Goal: Transaction & Acquisition: Purchase product/service

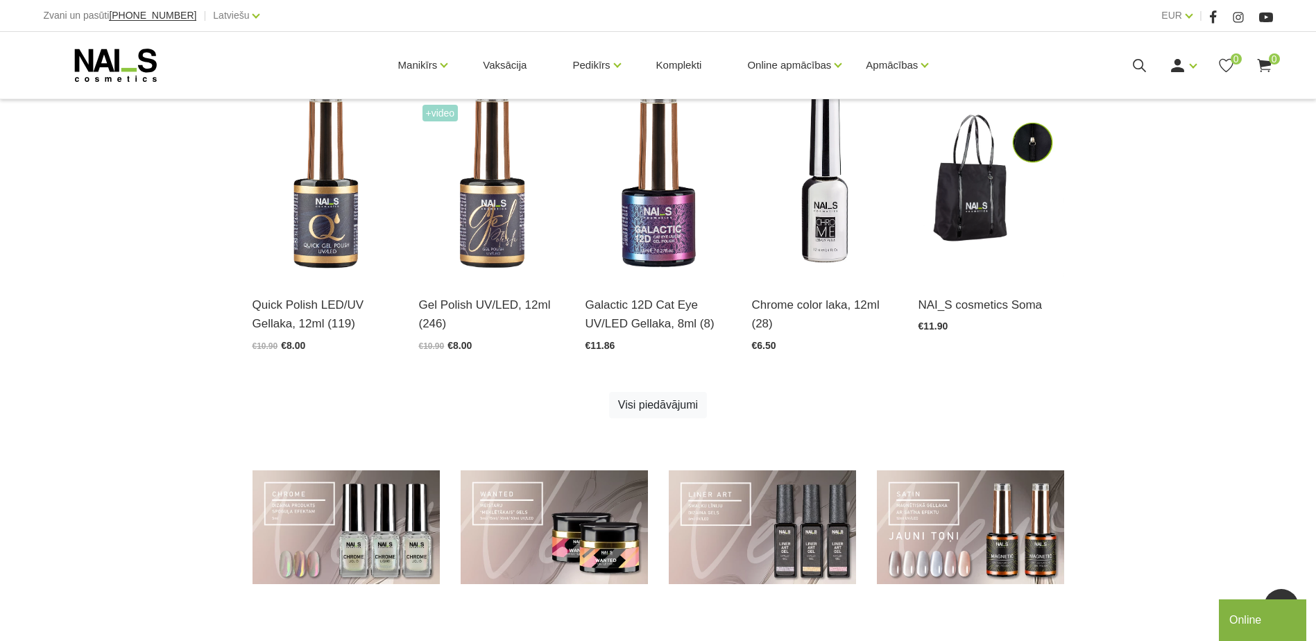
scroll to position [555, 0]
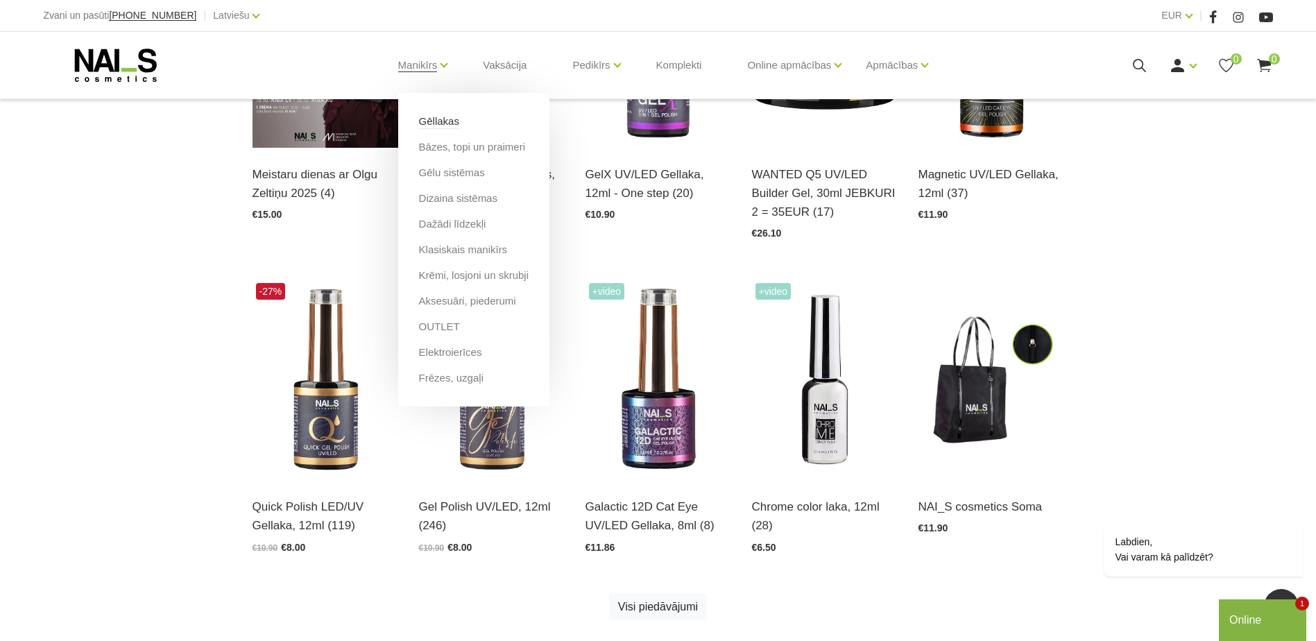
click at [440, 124] on link "Gēllakas" at bounding box center [439, 121] width 40 height 15
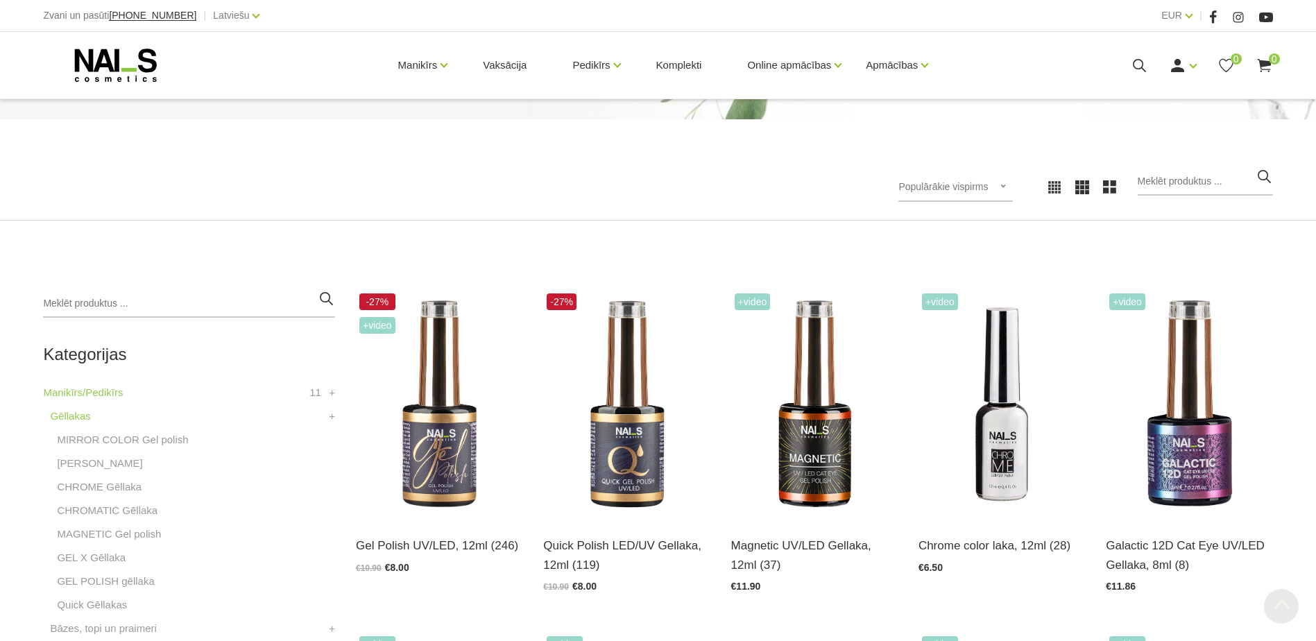
scroll to position [139, 0]
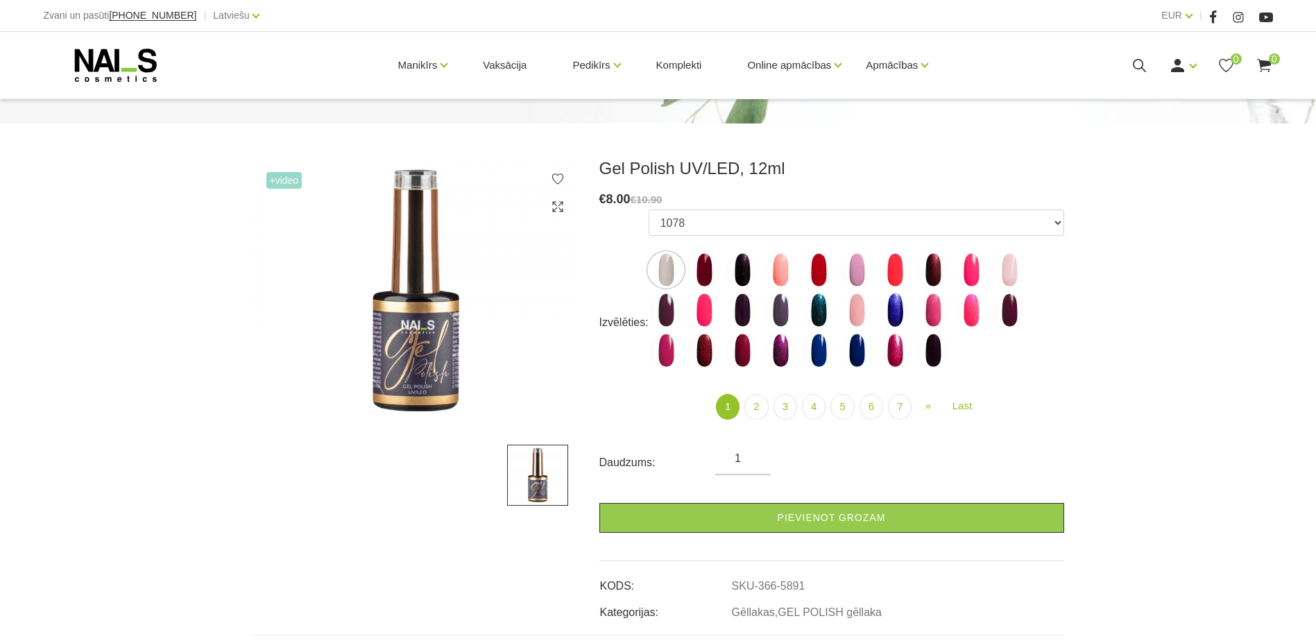
scroll to position [139, 0]
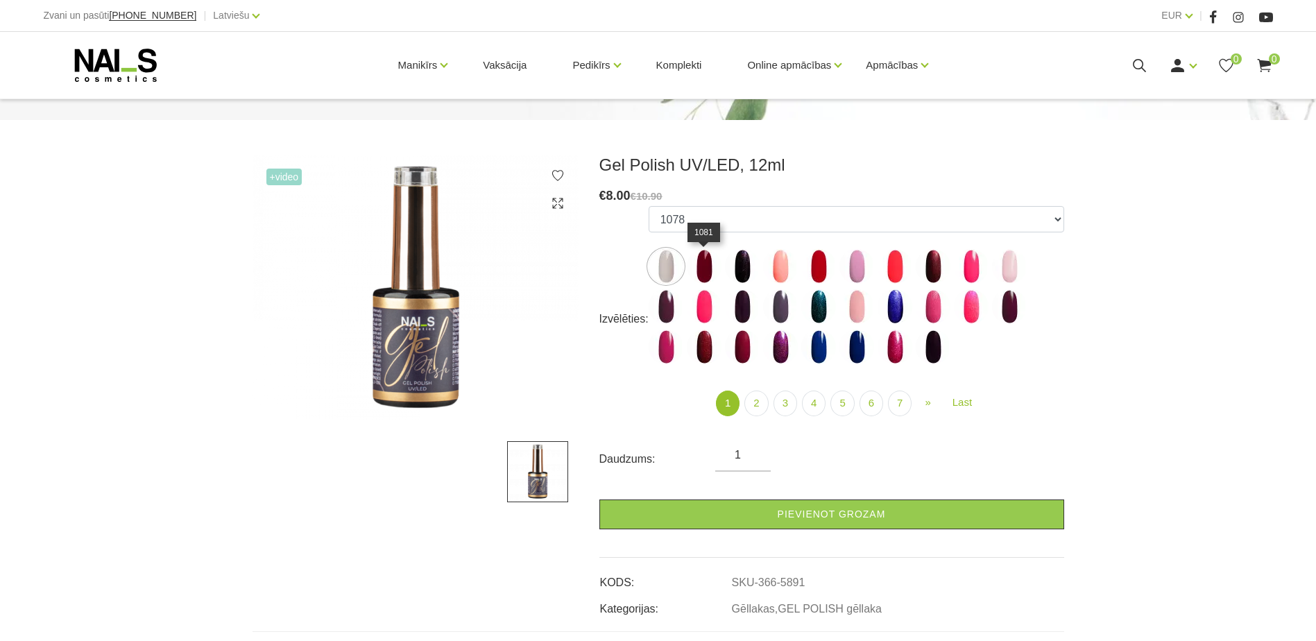
click at [708, 268] on img at bounding box center [704, 266] width 35 height 35
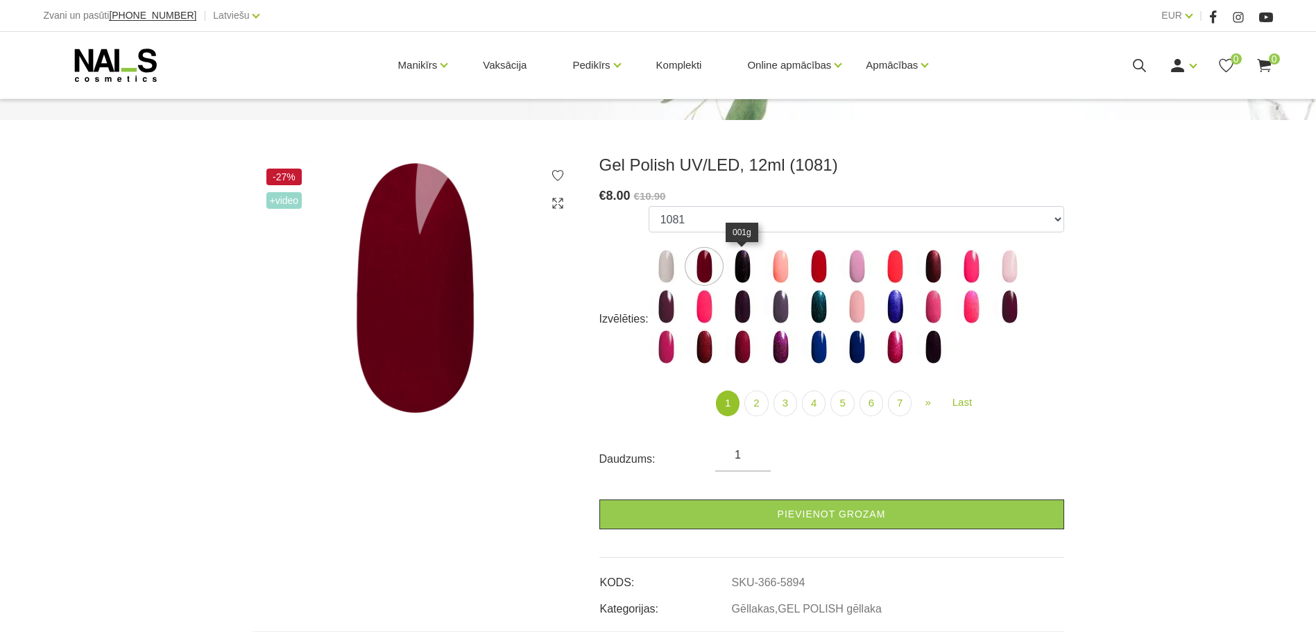
click at [744, 266] on img at bounding box center [742, 266] width 35 height 35
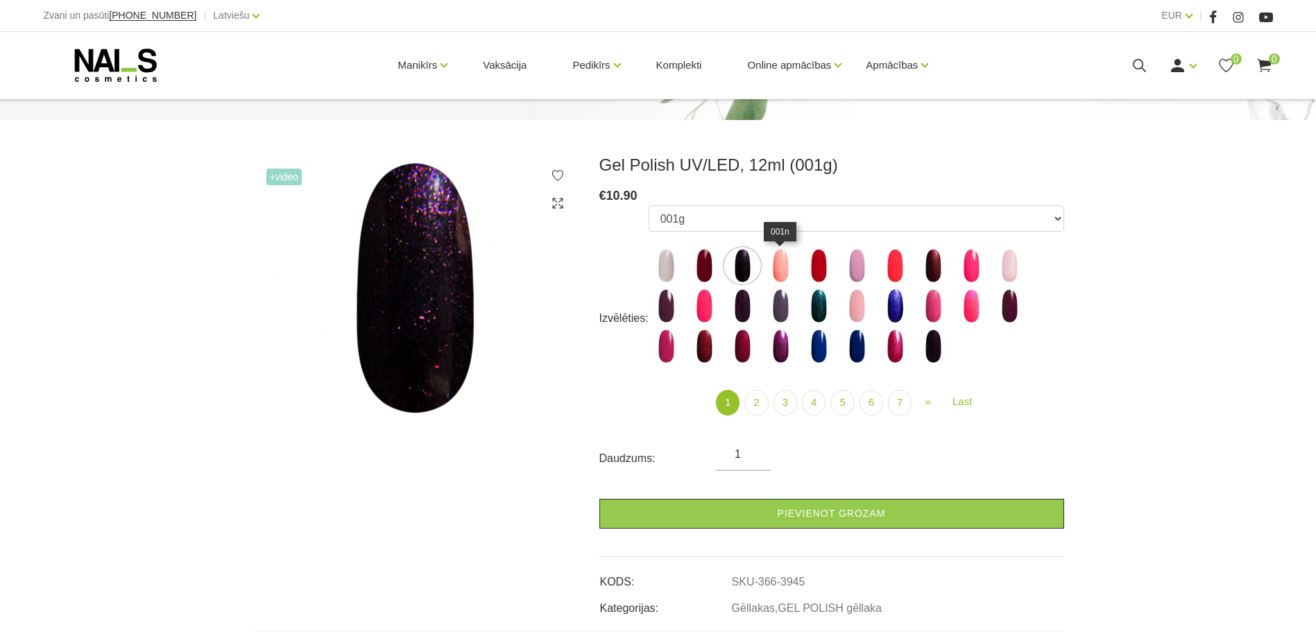
click at [793, 267] on img at bounding box center [780, 265] width 35 height 35
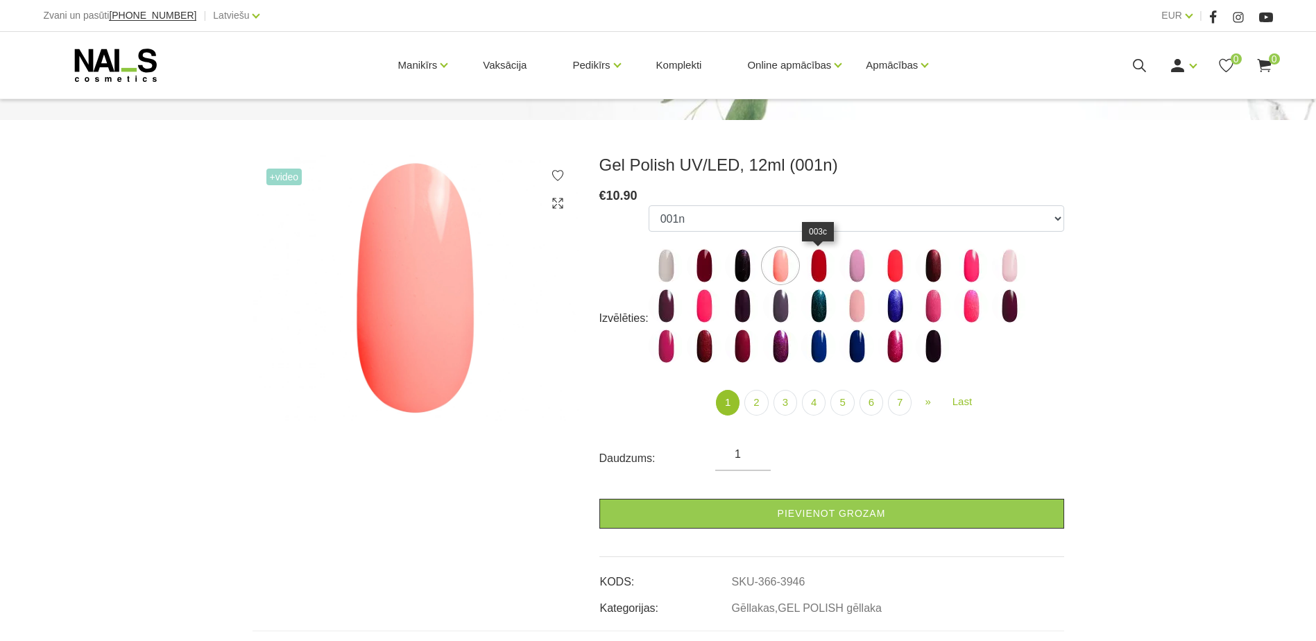
click at [832, 272] on img at bounding box center [818, 265] width 35 height 35
select select "3952"
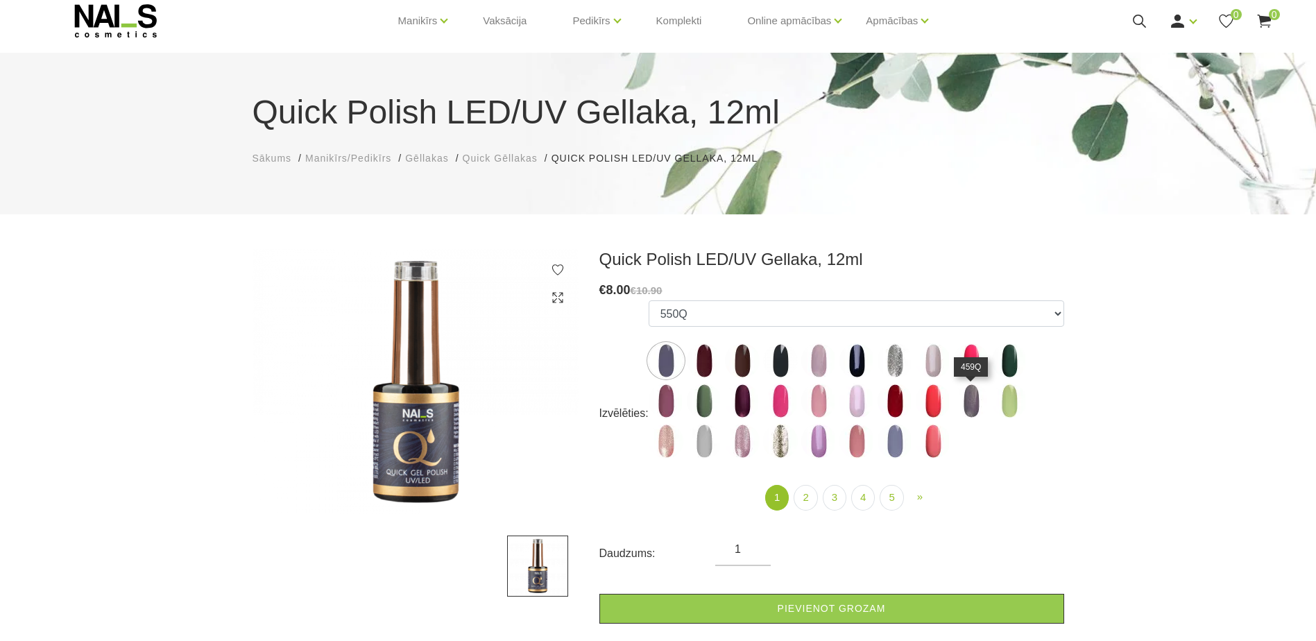
scroll to position [69, 0]
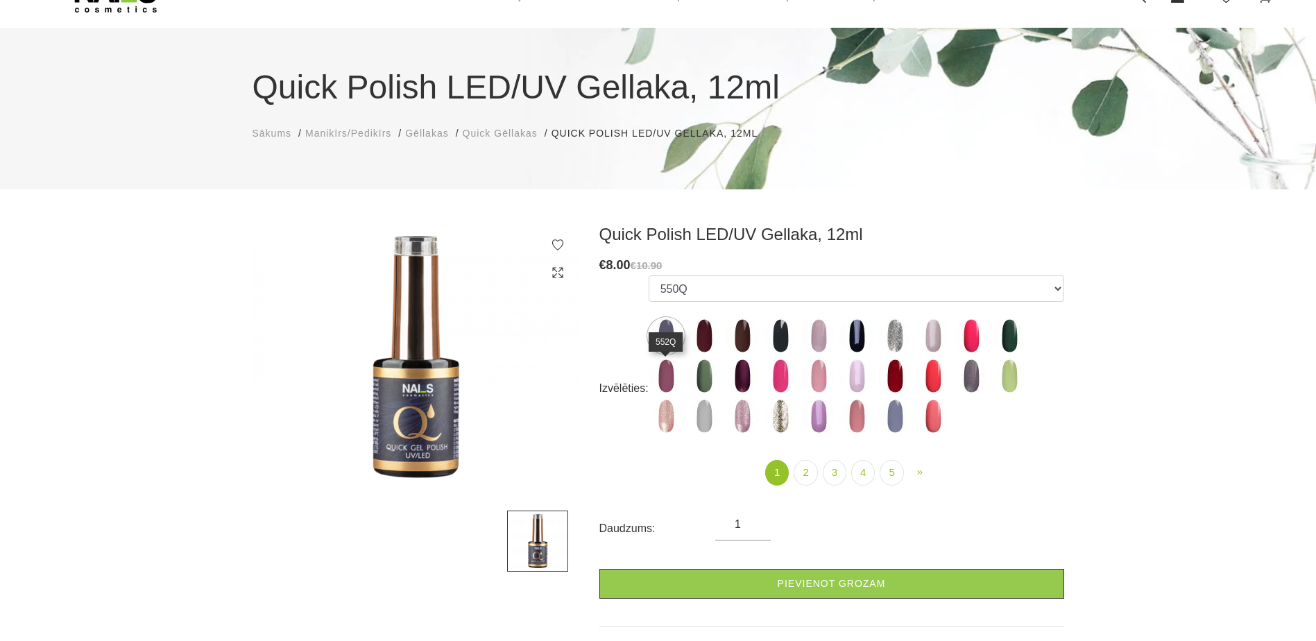
click at [660, 379] on img at bounding box center [666, 376] width 35 height 35
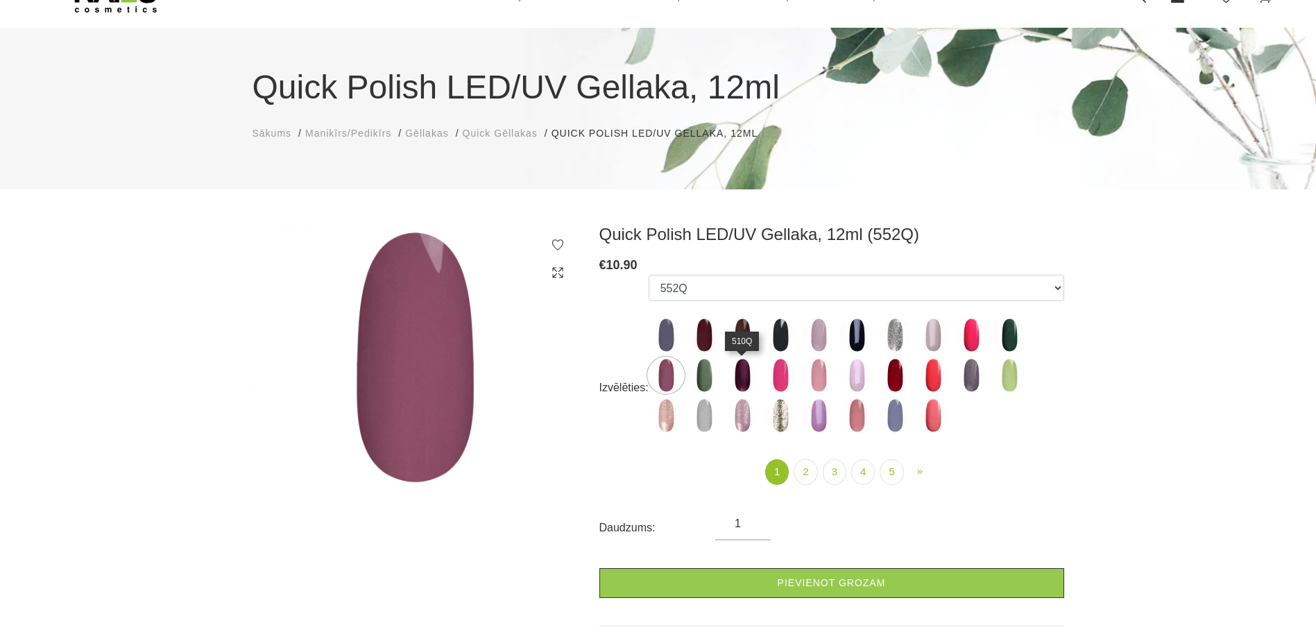
click at [739, 378] on img at bounding box center [742, 375] width 35 height 35
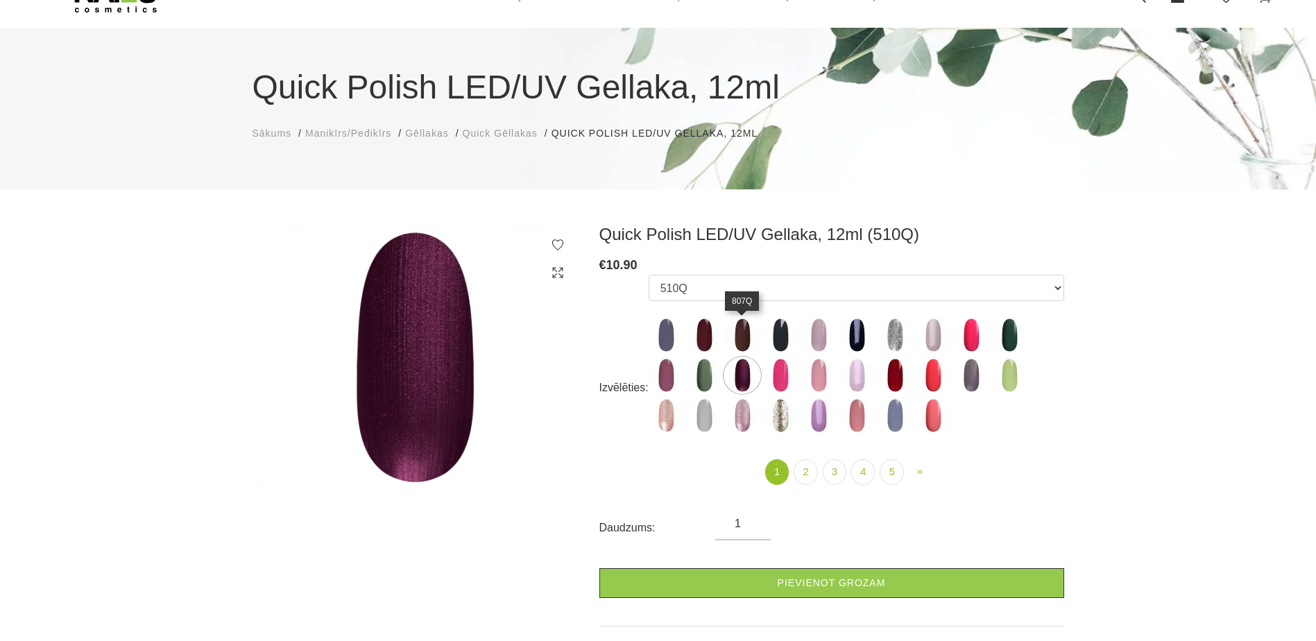
click at [751, 344] on img at bounding box center [742, 335] width 35 height 35
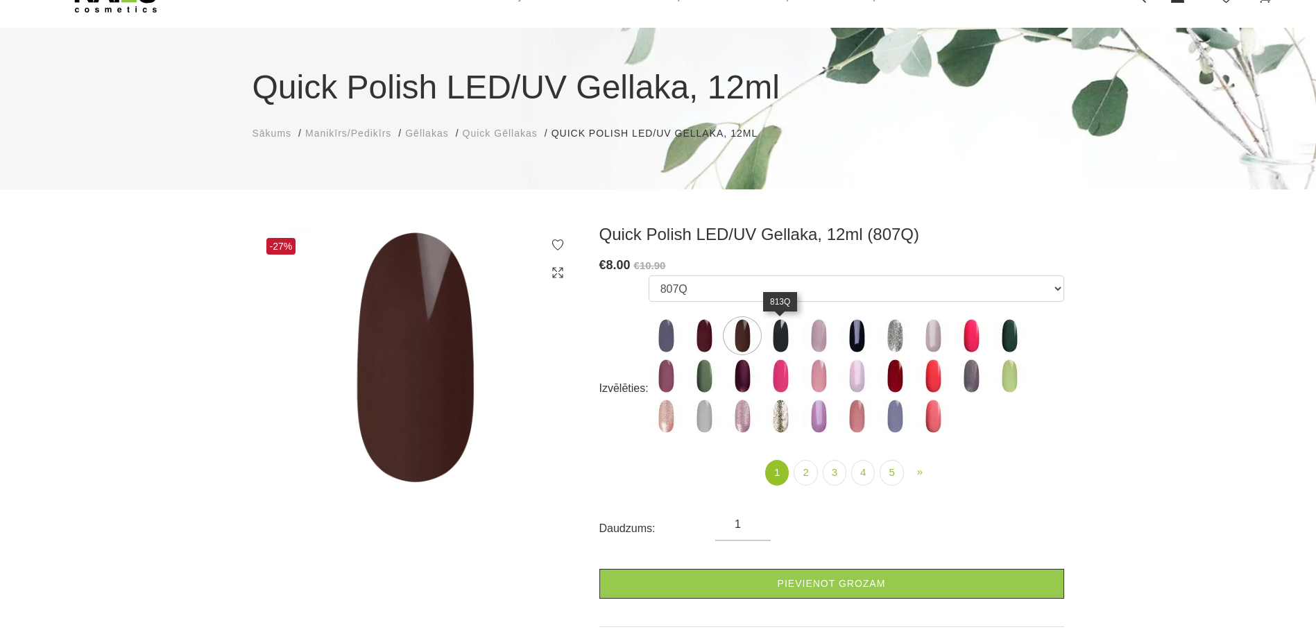
click at [784, 336] on img at bounding box center [780, 335] width 35 height 35
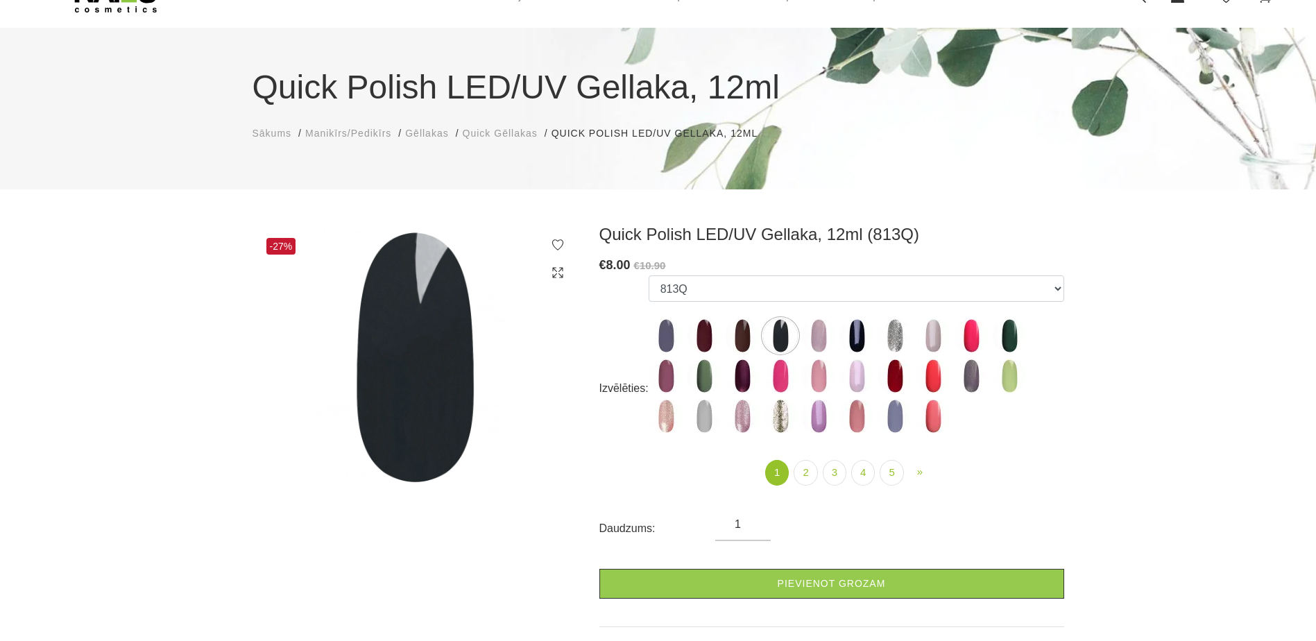
click at [949, 344] on label at bounding box center [933, 335] width 35 height 35
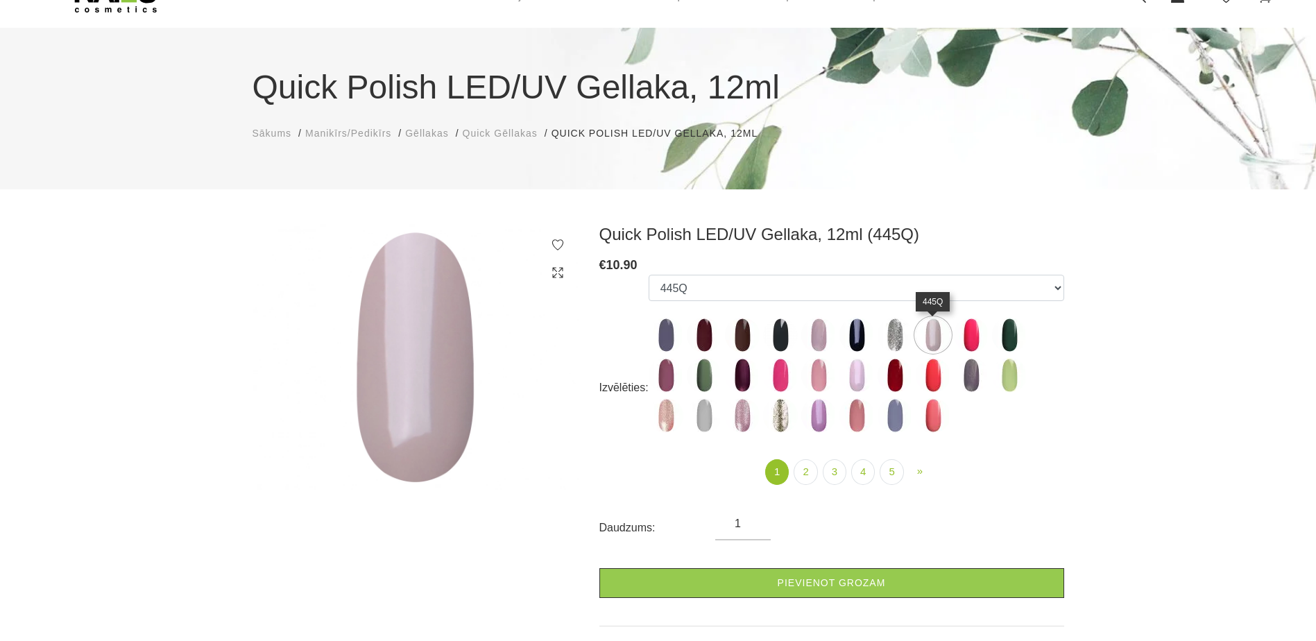
click at [938, 341] on img at bounding box center [933, 335] width 35 height 35
click at [712, 417] on img at bounding box center [704, 415] width 35 height 35
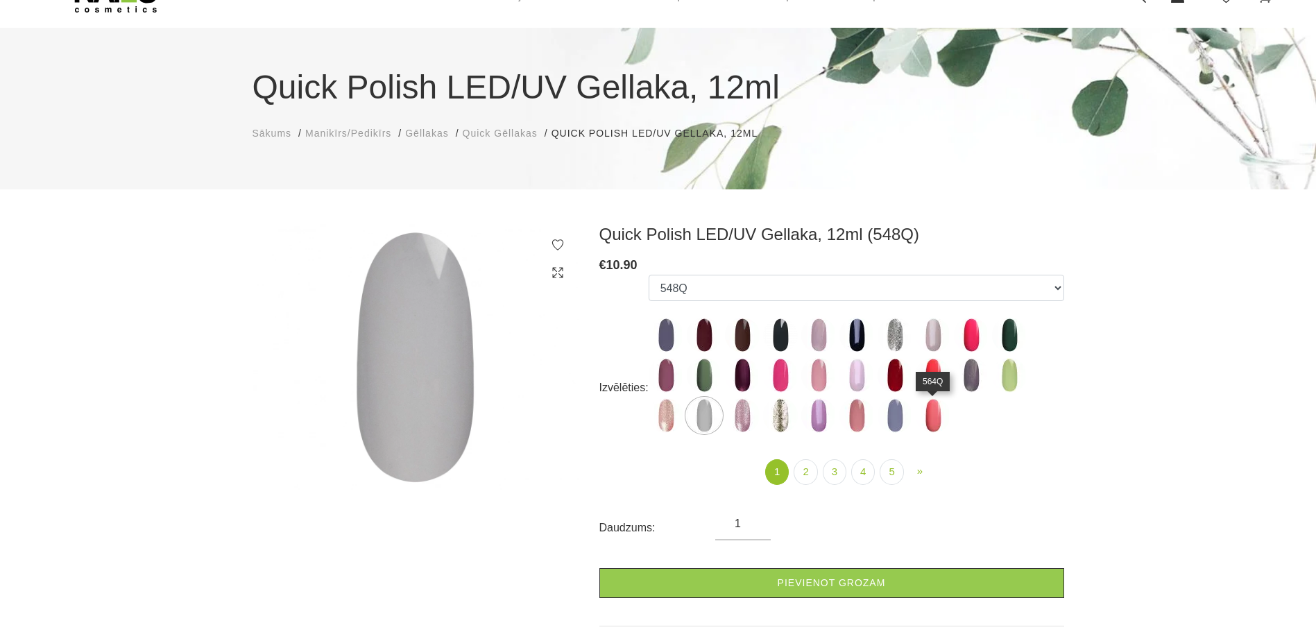
click at [947, 415] on img at bounding box center [933, 415] width 35 height 35
select select "4363"
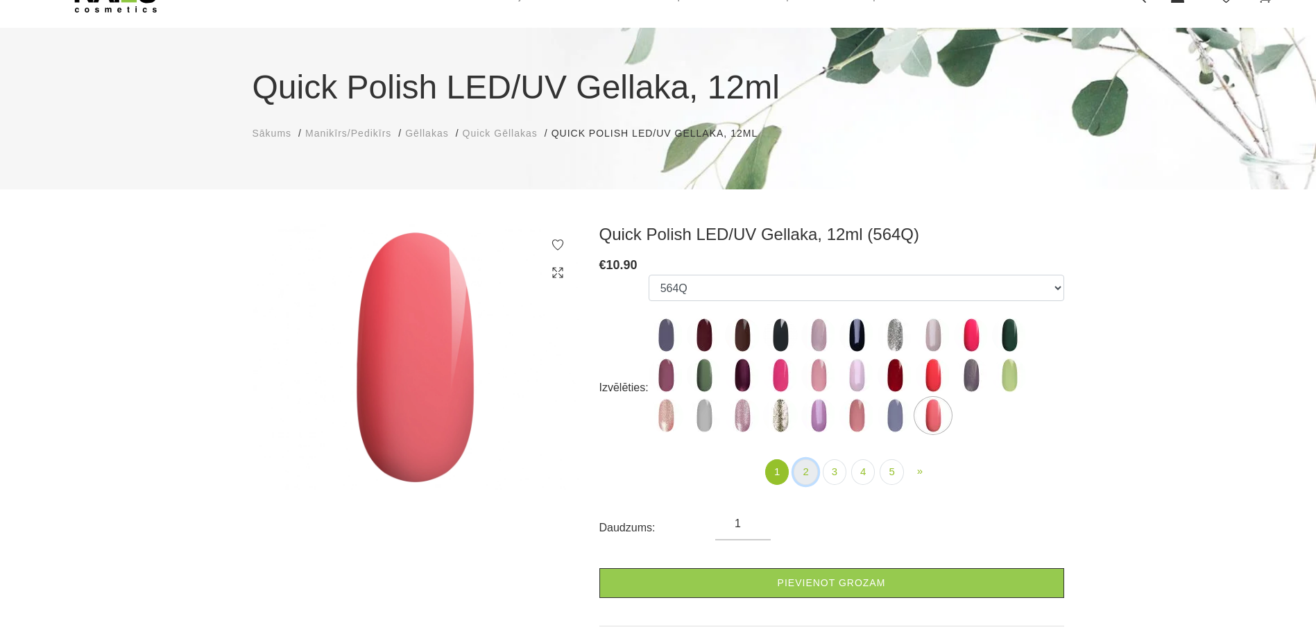
click at [808, 472] on link "2" at bounding box center [805, 472] width 24 height 26
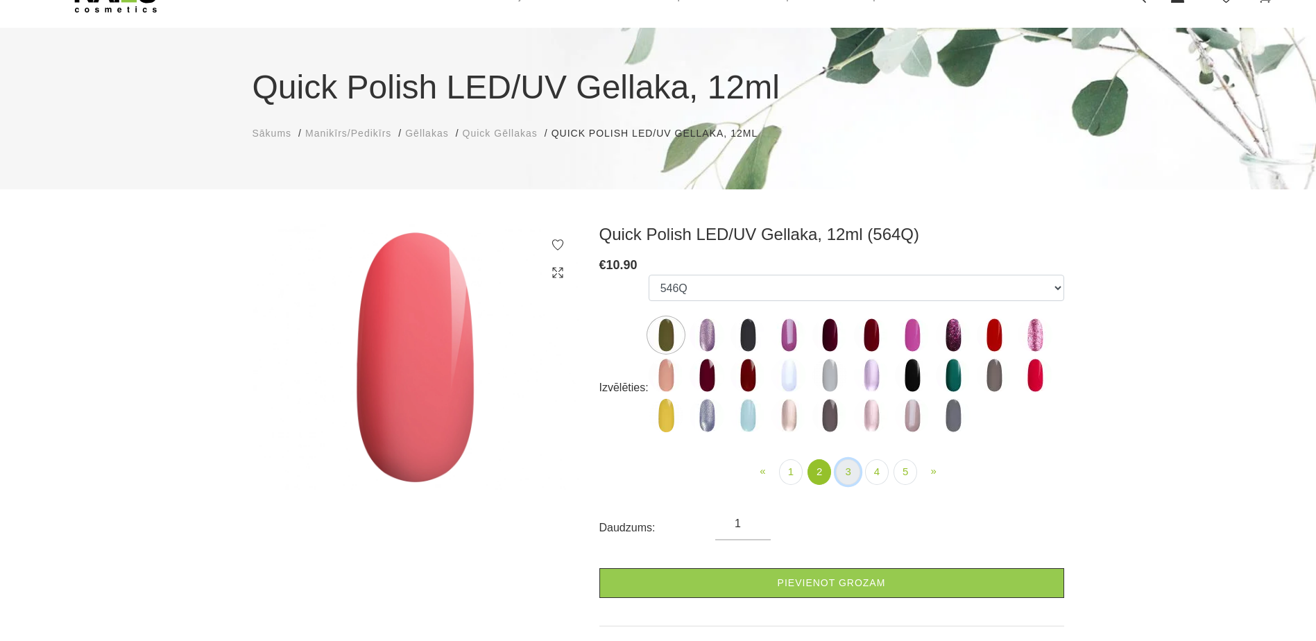
click at [854, 472] on link "3" at bounding box center [848, 472] width 24 height 26
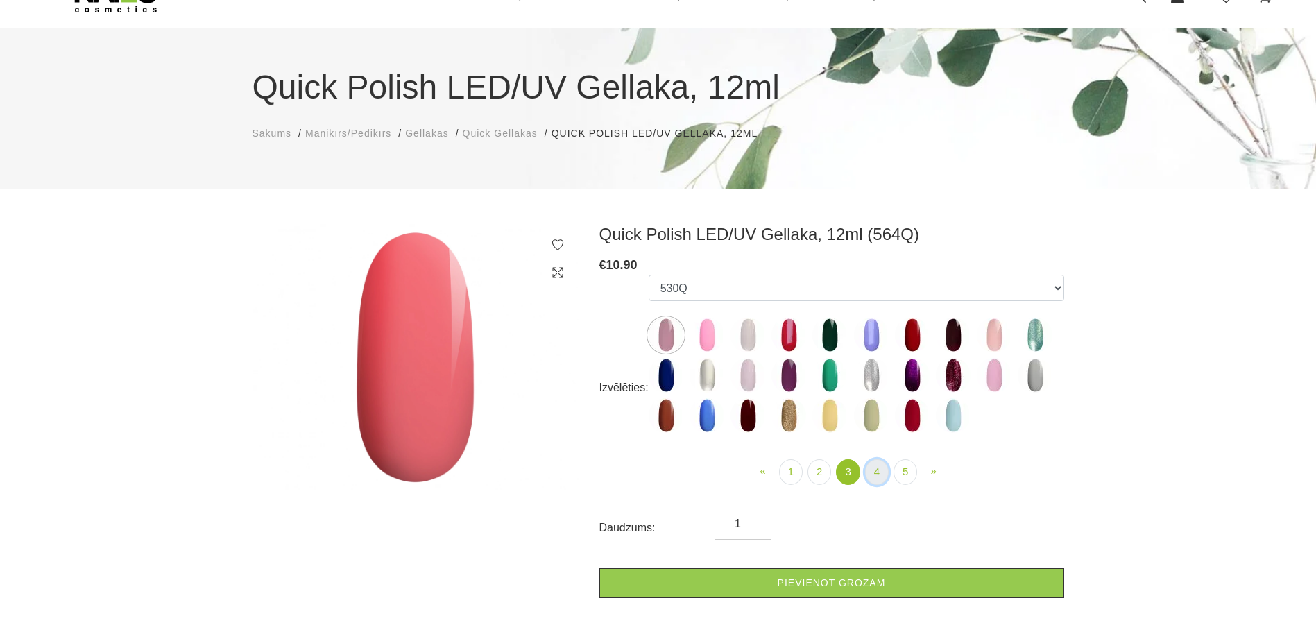
click at [884, 474] on link "4" at bounding box center [877, 472] width 24 height 26
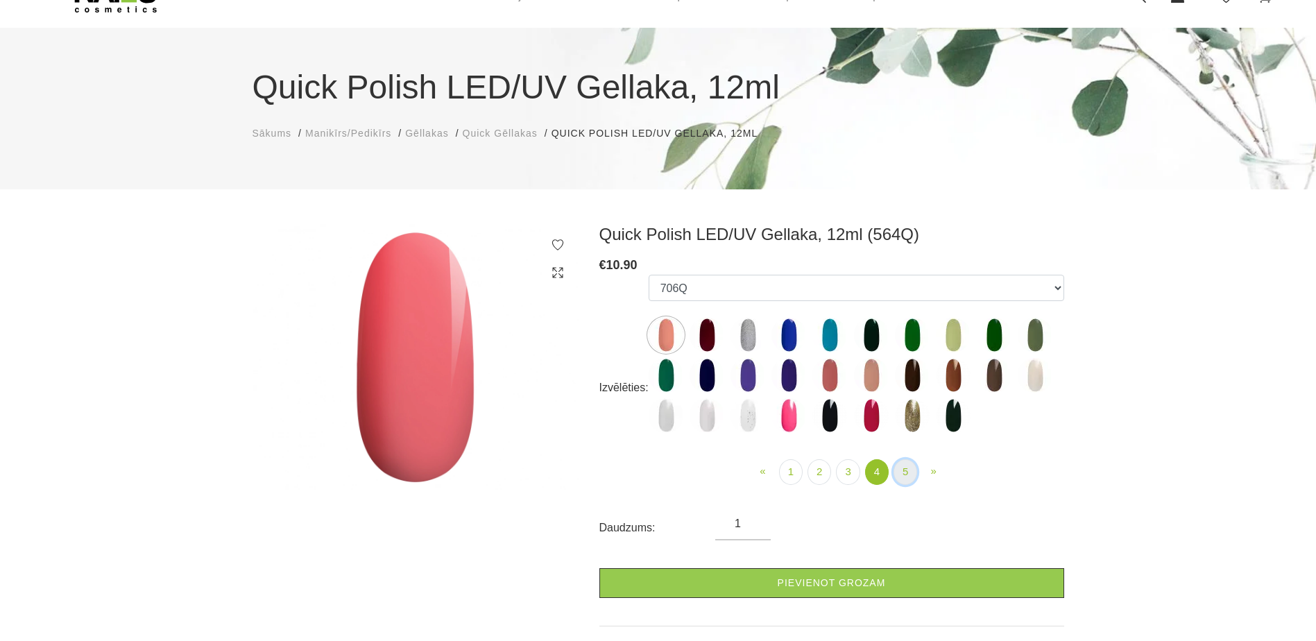
click at [907, 474] on link "5" at bounding box center [905, 472] width 24 height 26
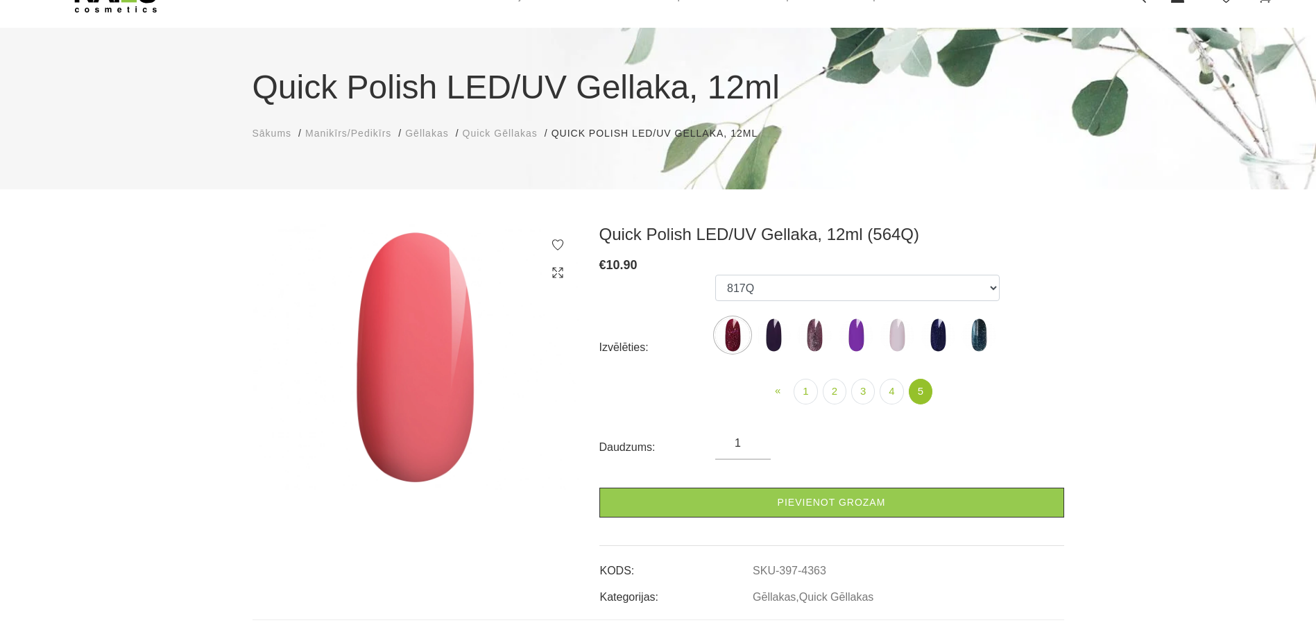
click at [895, 338] on img at bounding box center [897, 335] width 35 height 35
select select "6318"
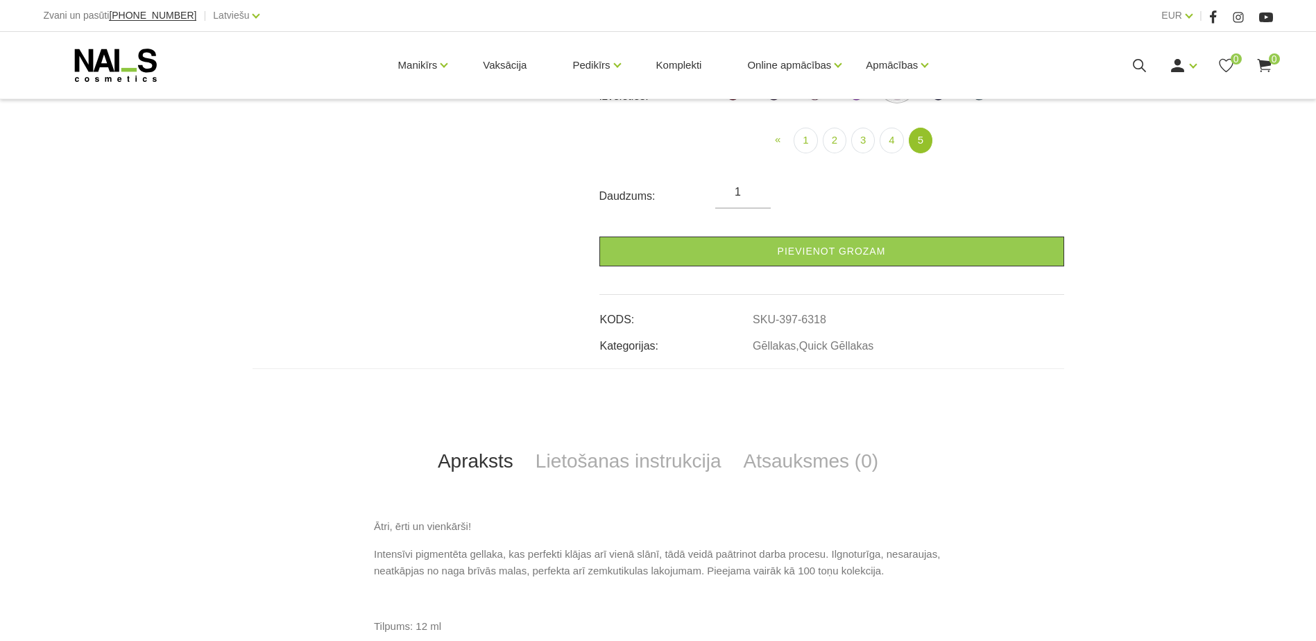
scroll to position [347, 0]
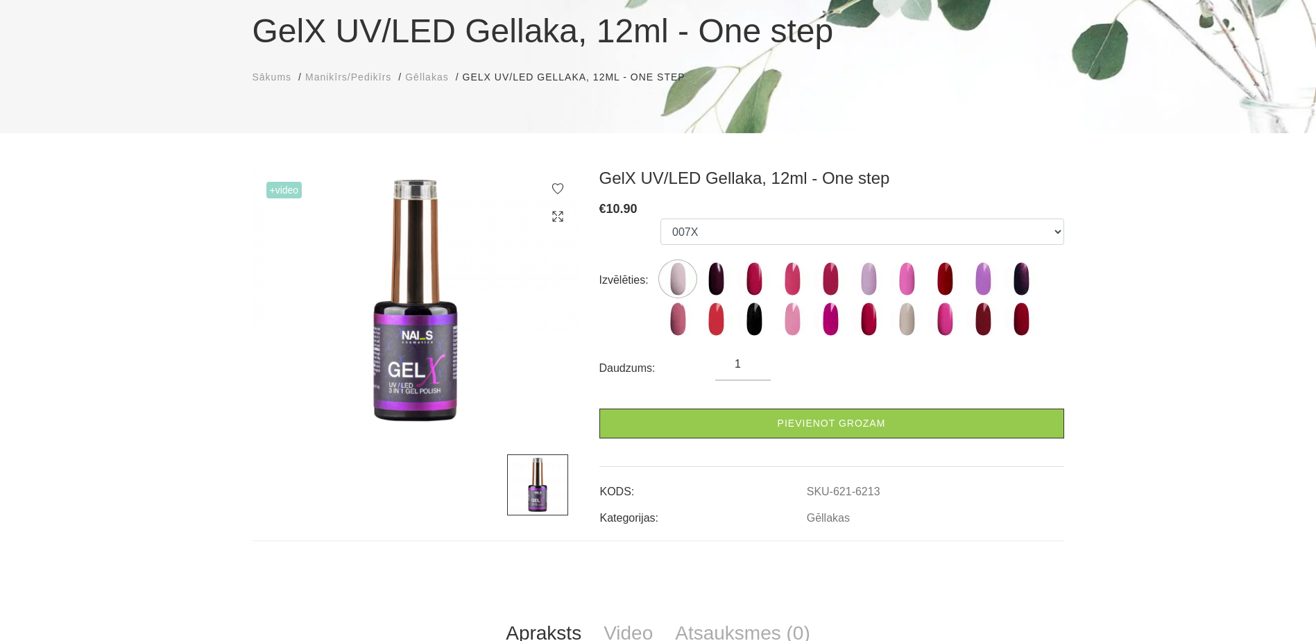
scroll to position [139, 0]
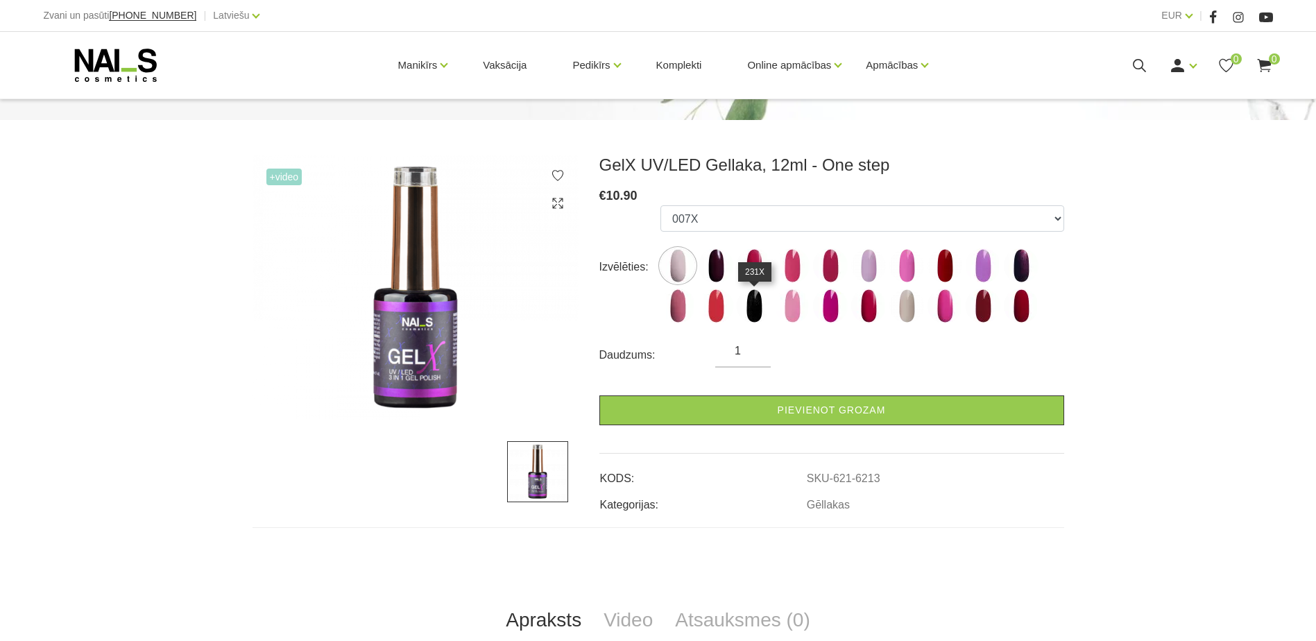
click at [746, 304] on img at bounding box center [754, 306] width 35 height 35
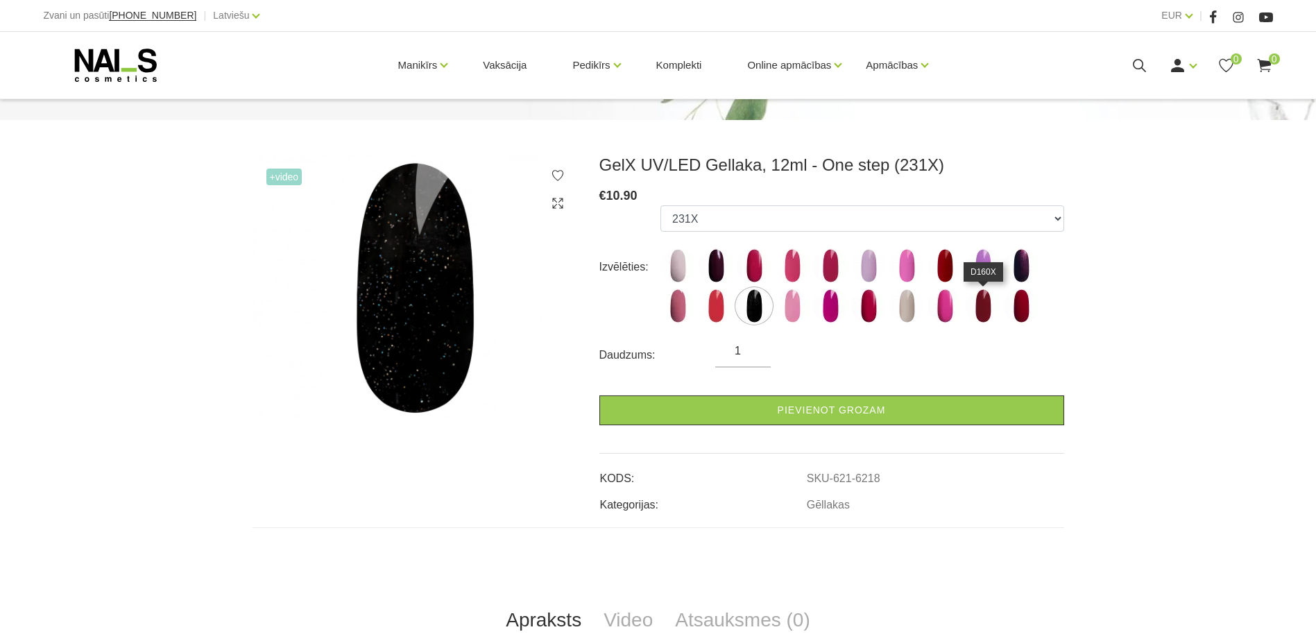
click at [985, 309] on img at bounding box center [983, 306] width 35 height 35
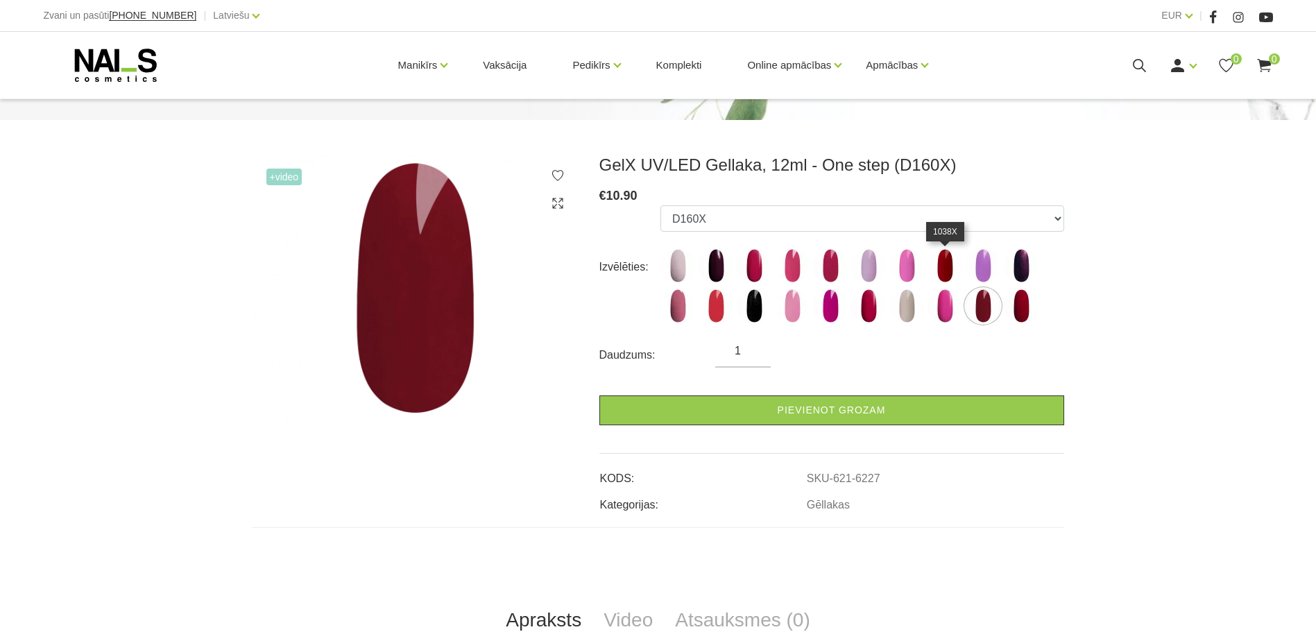
click at [956, 256] on img at bounding box center [944, 265] width 35 height 35
select select "6401"
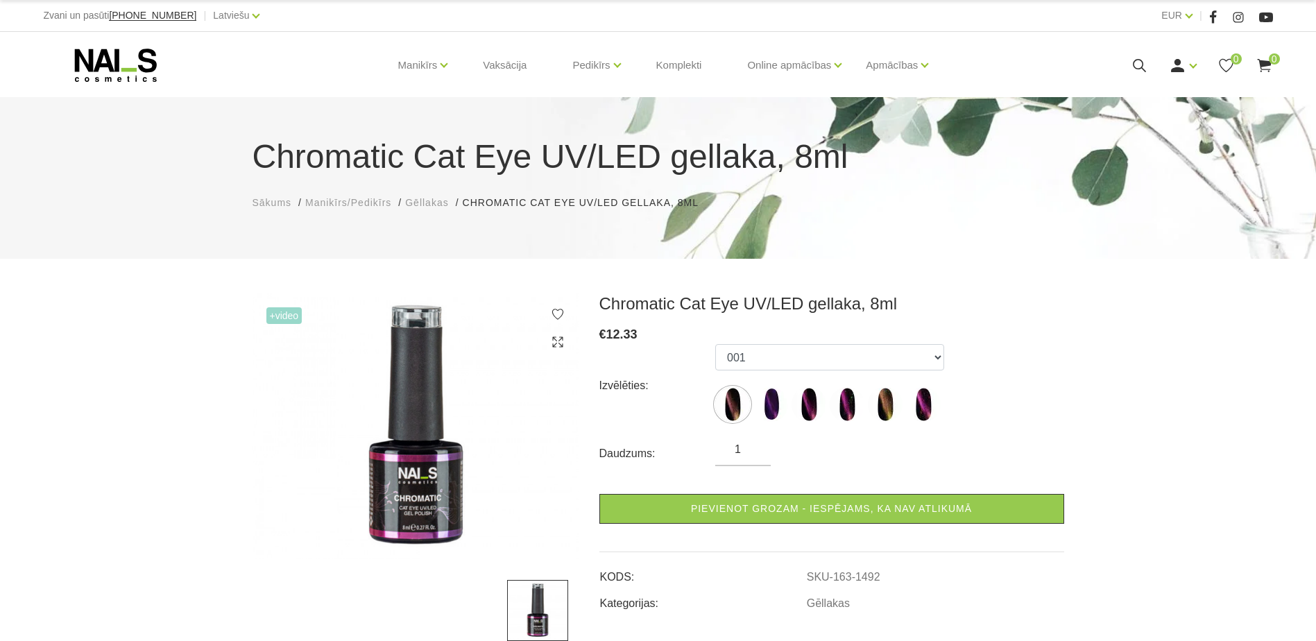
scroll to position [69, 0]
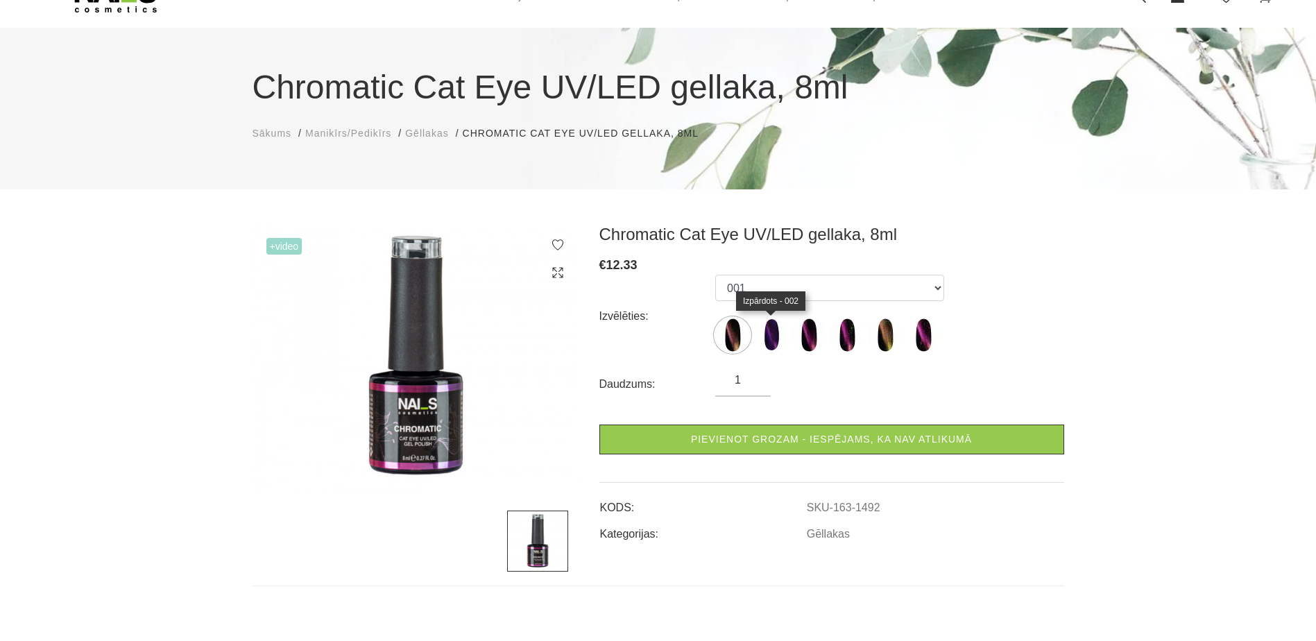
click at [778, 338] on img at bounding box center [770, 335] width 35 height 35
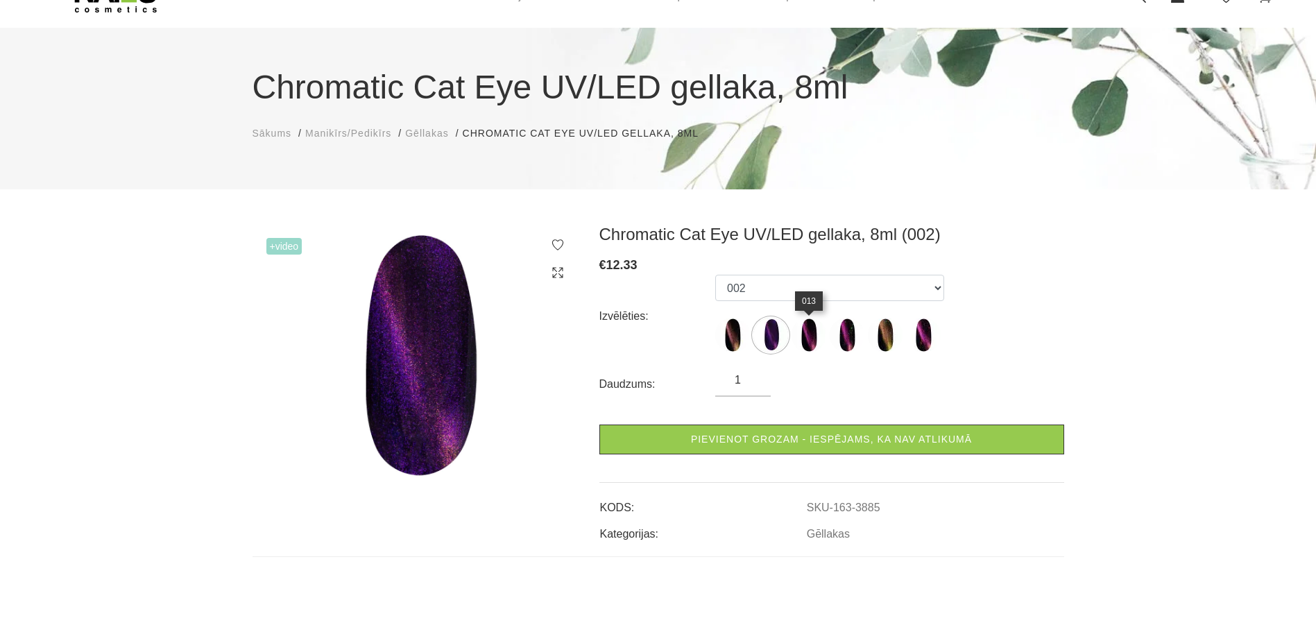
click at [816, 336] on img at bounding box center [808, 335] width 35 height 35
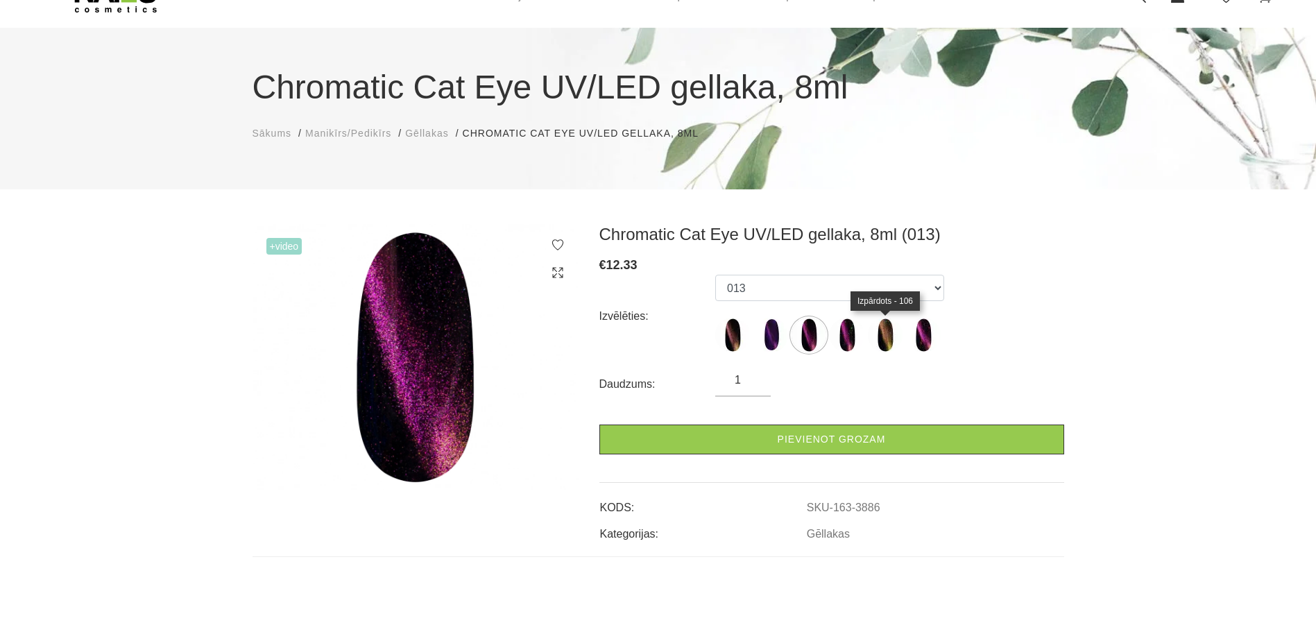
click at [868, 336] on img at bounding box center [885, 335] width 35 height 35
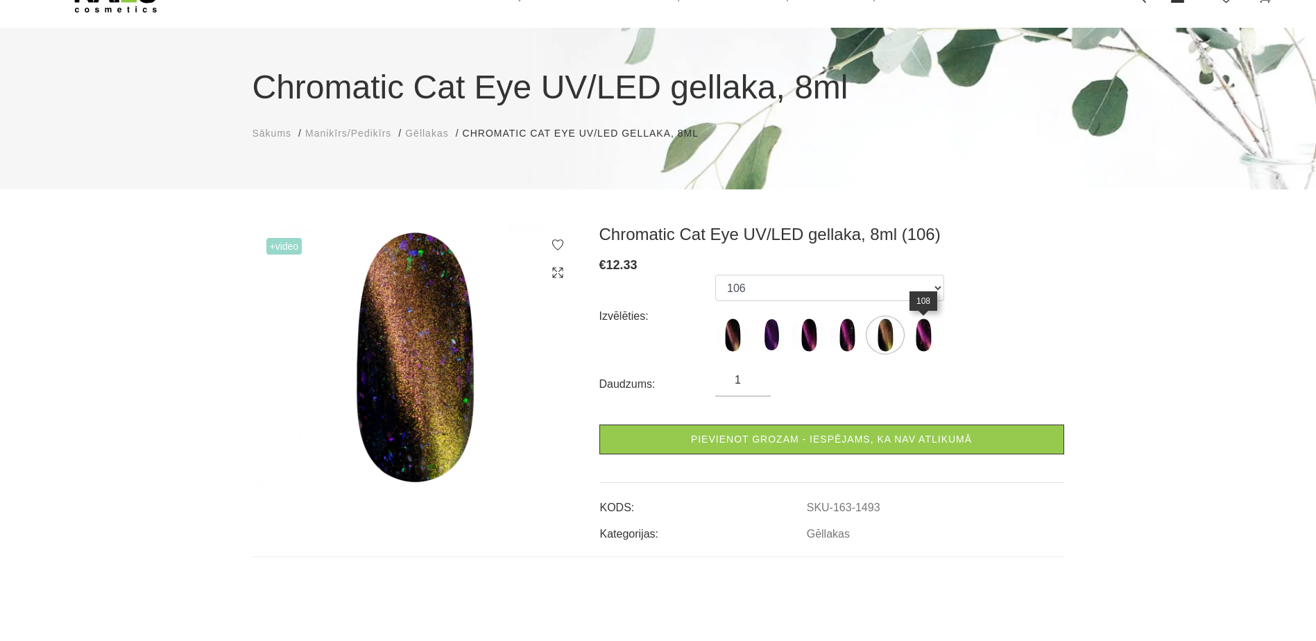
click at [923, 336] on img at bounding box center [923, 335] width 35 height 35
select select "1494"
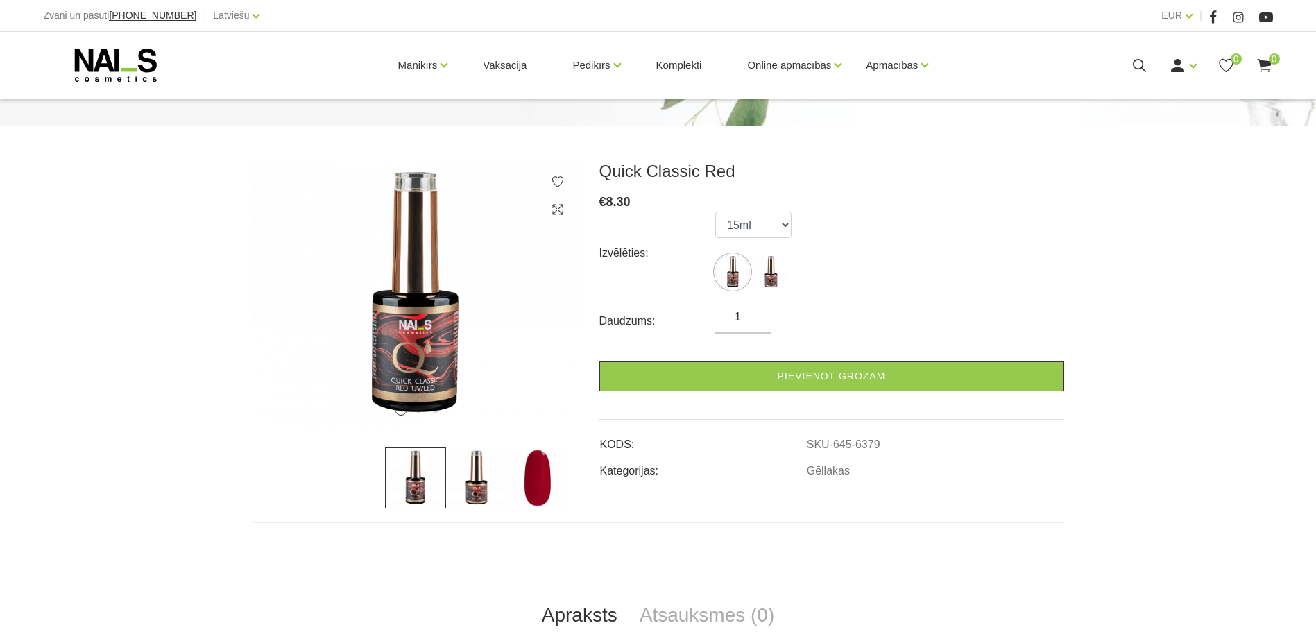
scroll to position [139, 0]
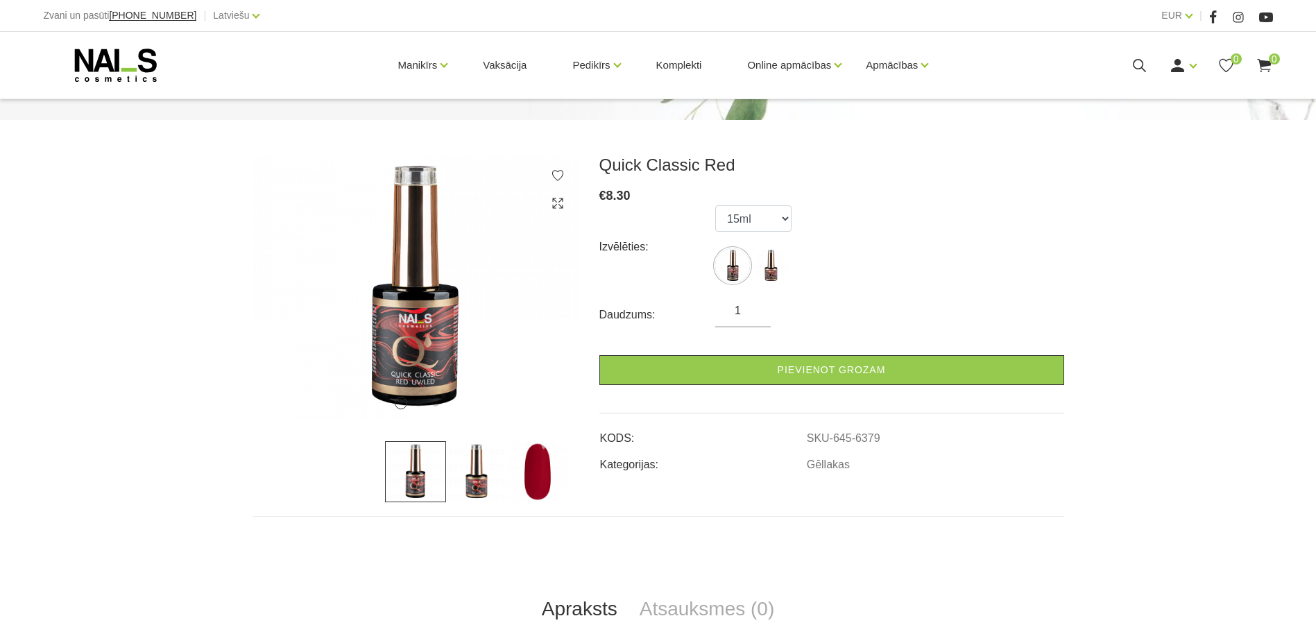
drag, startPoint x: 522, startPoint y: 470, endPoint x: 539, endPoint y: 460, distance: 20.2
click at [523, 470] on img at bounding box center [537, 471] width 61 height 61
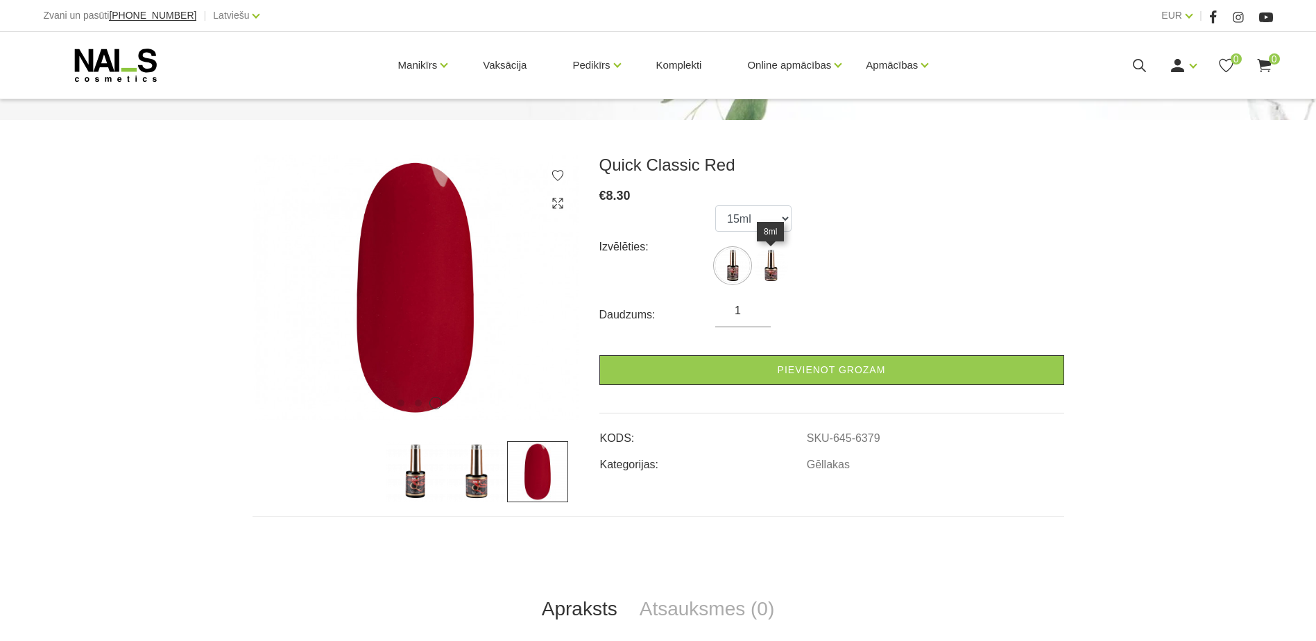
click at [771, 270] on img at bounding box center [770, 265] width 35 height 35
select select "6379"
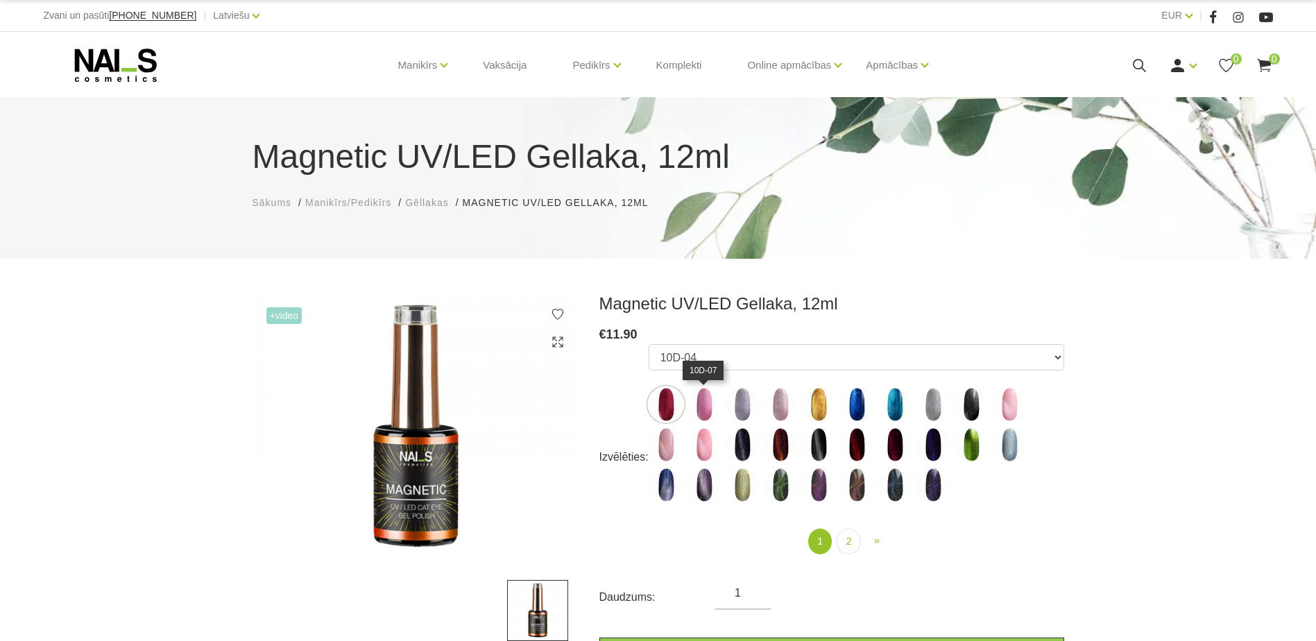
click at [714, 415] on img at bounding box center [704, 404] width 35 height 35
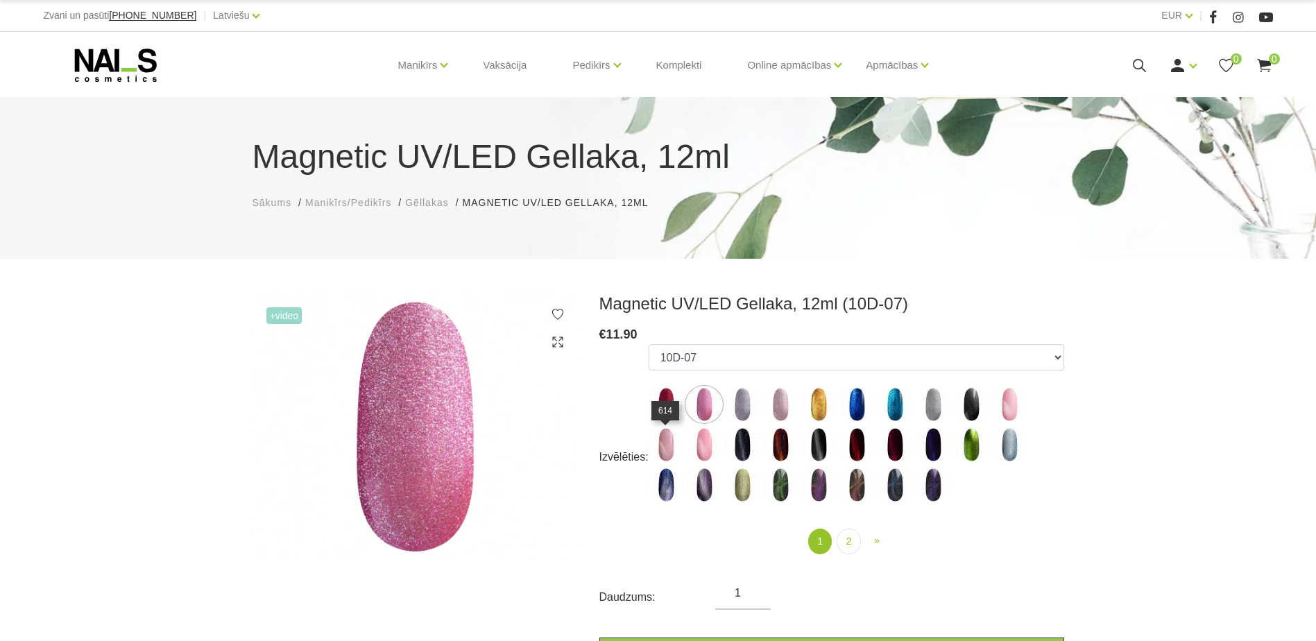
click at [665, 453] on img at bounding box center [666, 444] width 35 height 35
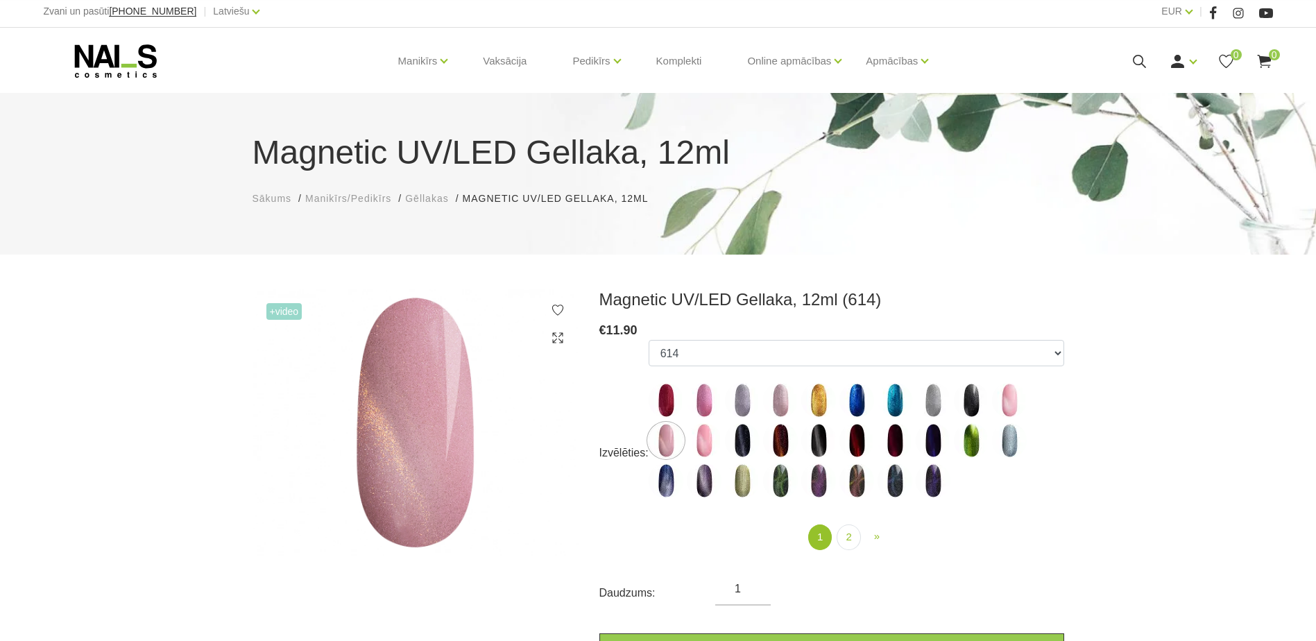
scroll to position [69, 0]
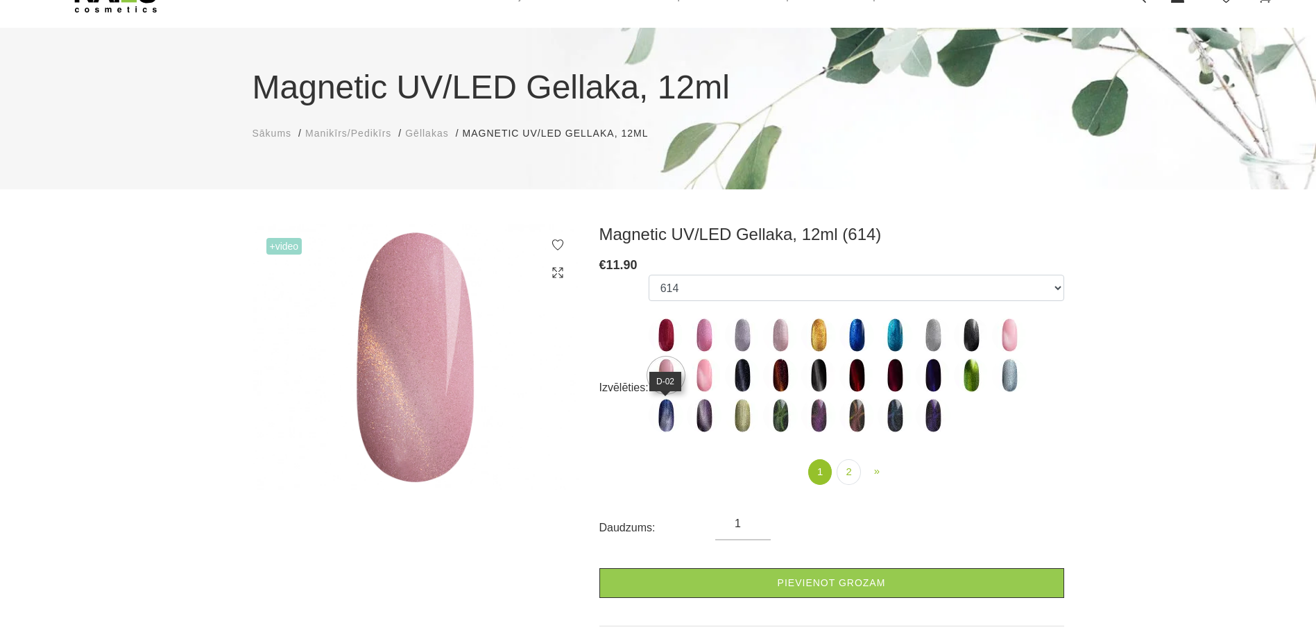
click at [670, 422] on img at bounding box center [666, 415] width 35 height 35
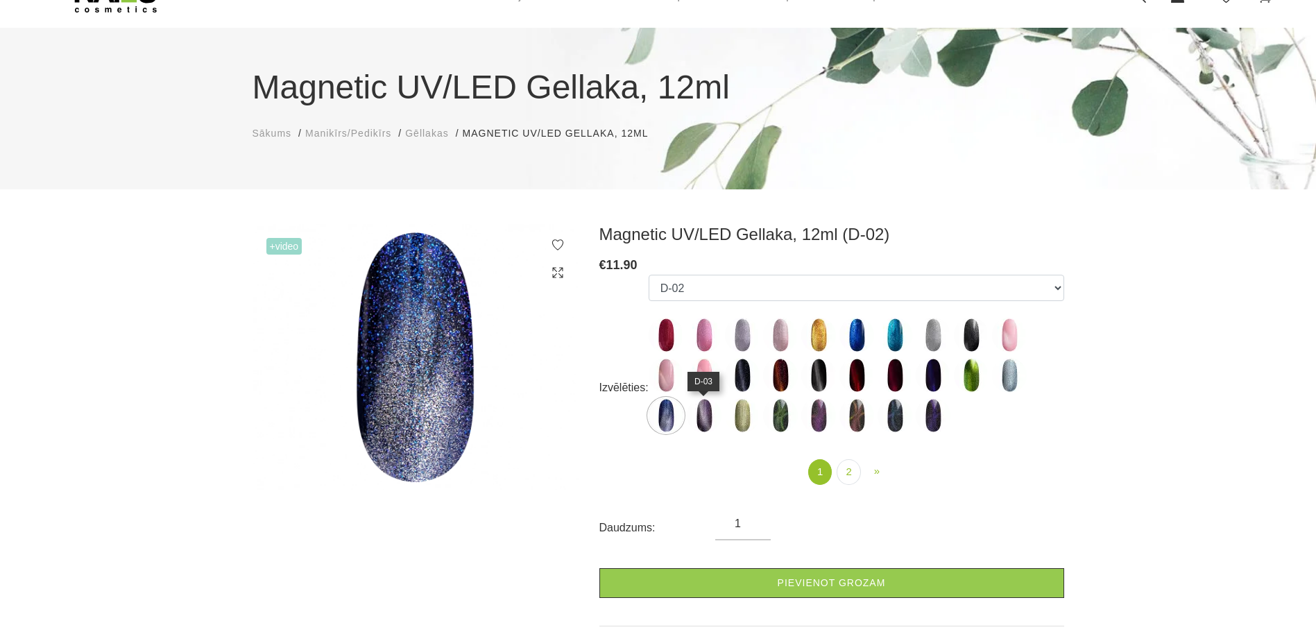
click at [712, 416] on img at bounding box center [704, 415] width 35 height 35
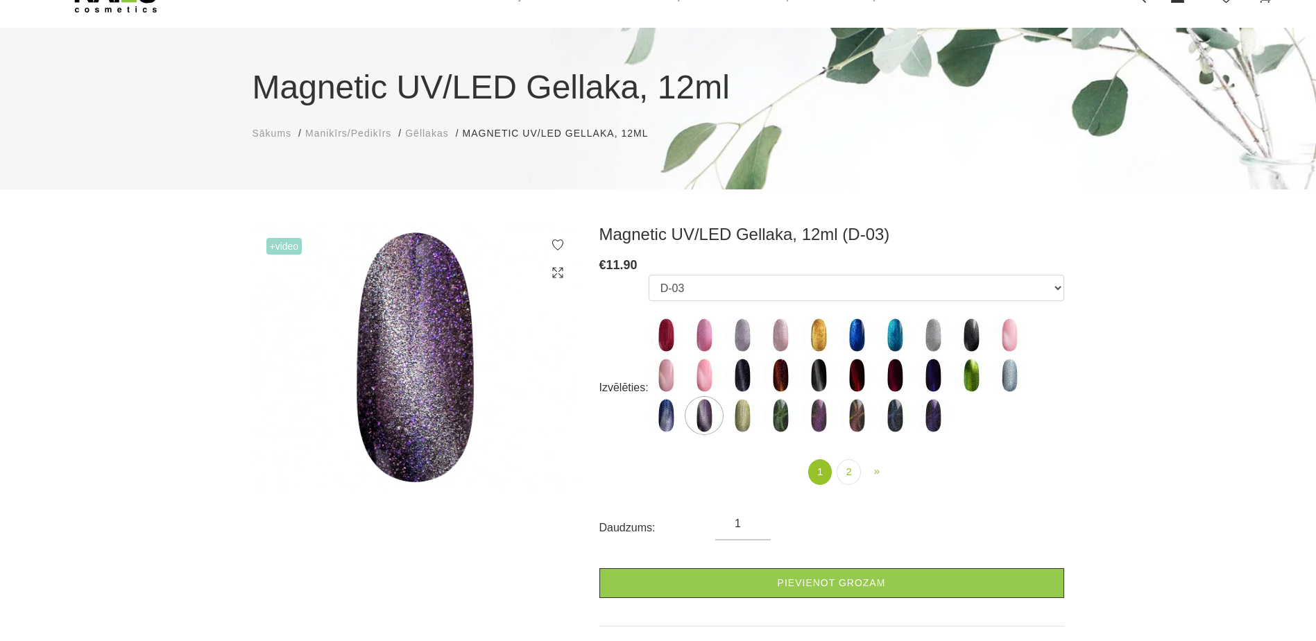
click at [803, 416] on img at bounding box center [818, 415] width 35 height 35
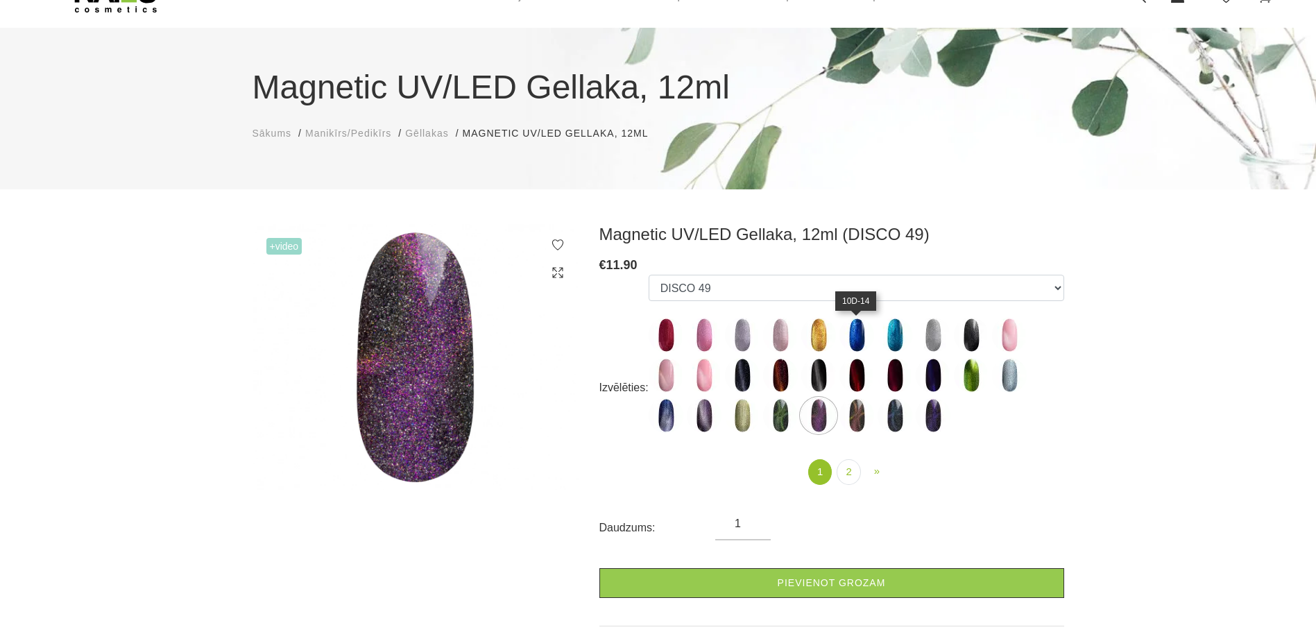
click at [864, 332] on img at bounding box center [856, 335] width 35 height 35
select select "4833"
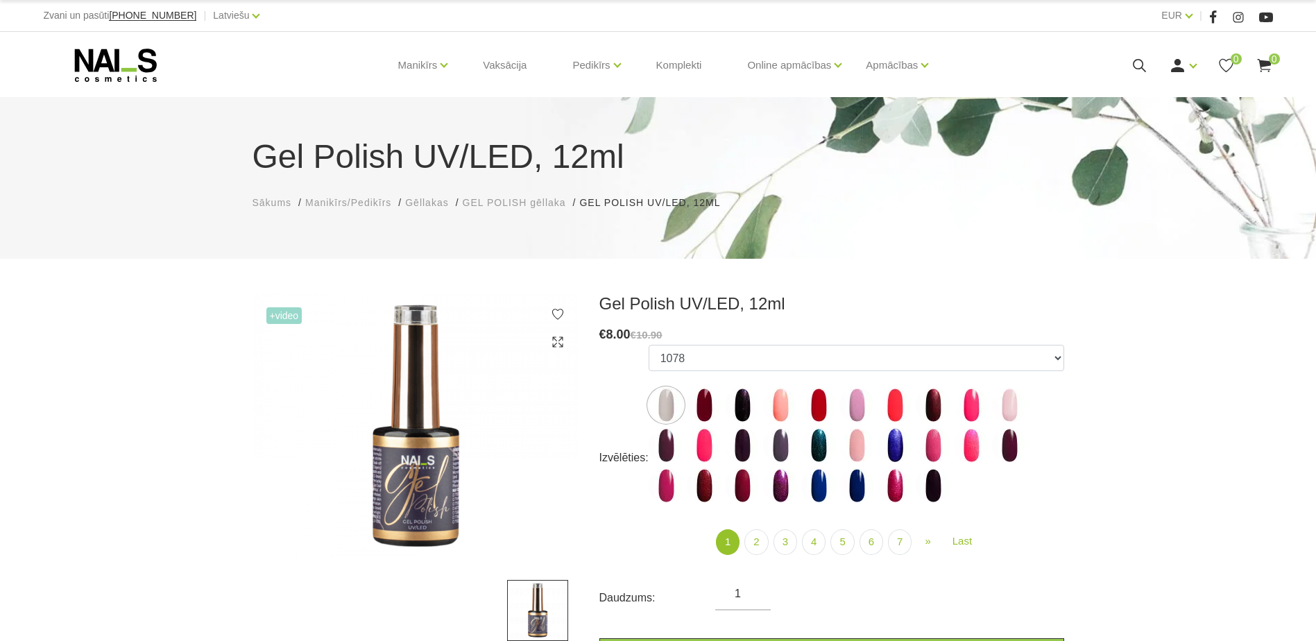
scroll to position [139, 0]
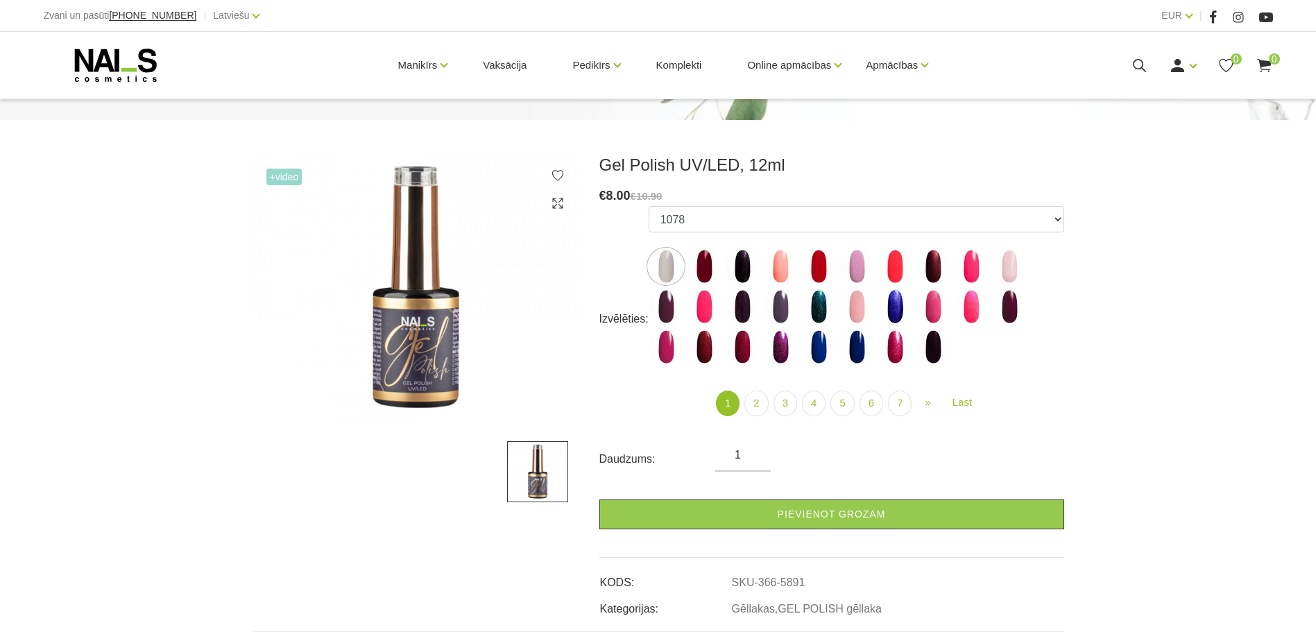
click at [279, 176] on span "+Video" at bounding box center [284, 177] width 36 height 17
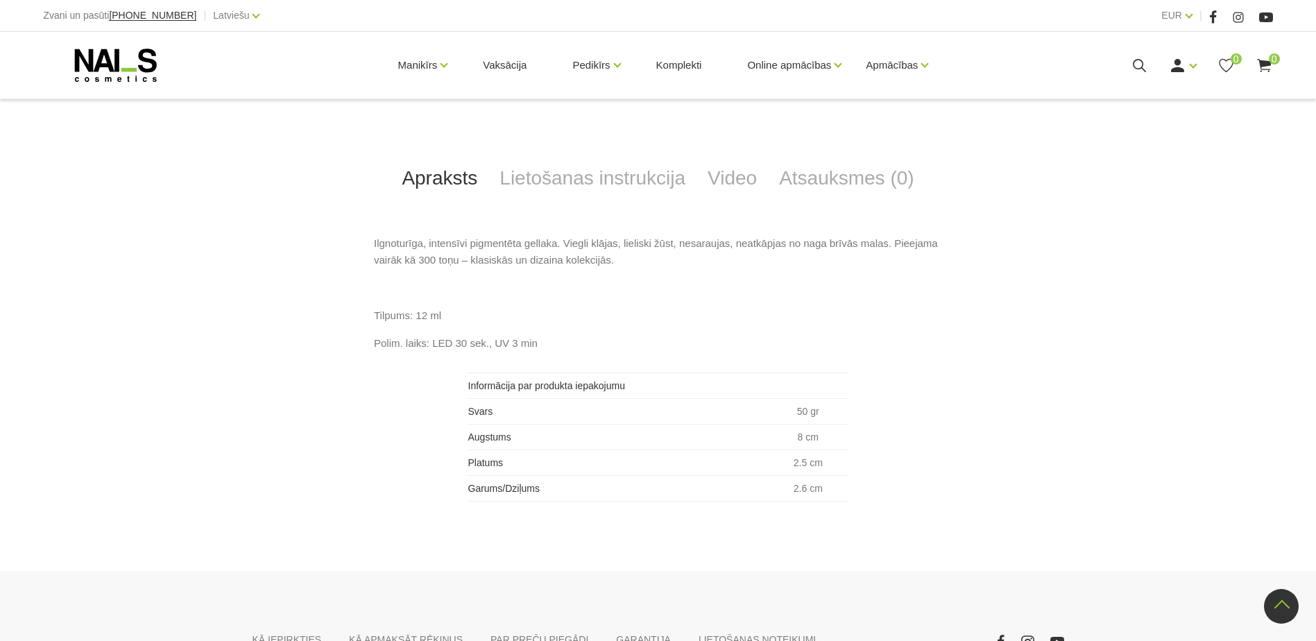
scroll to position [694, 0]
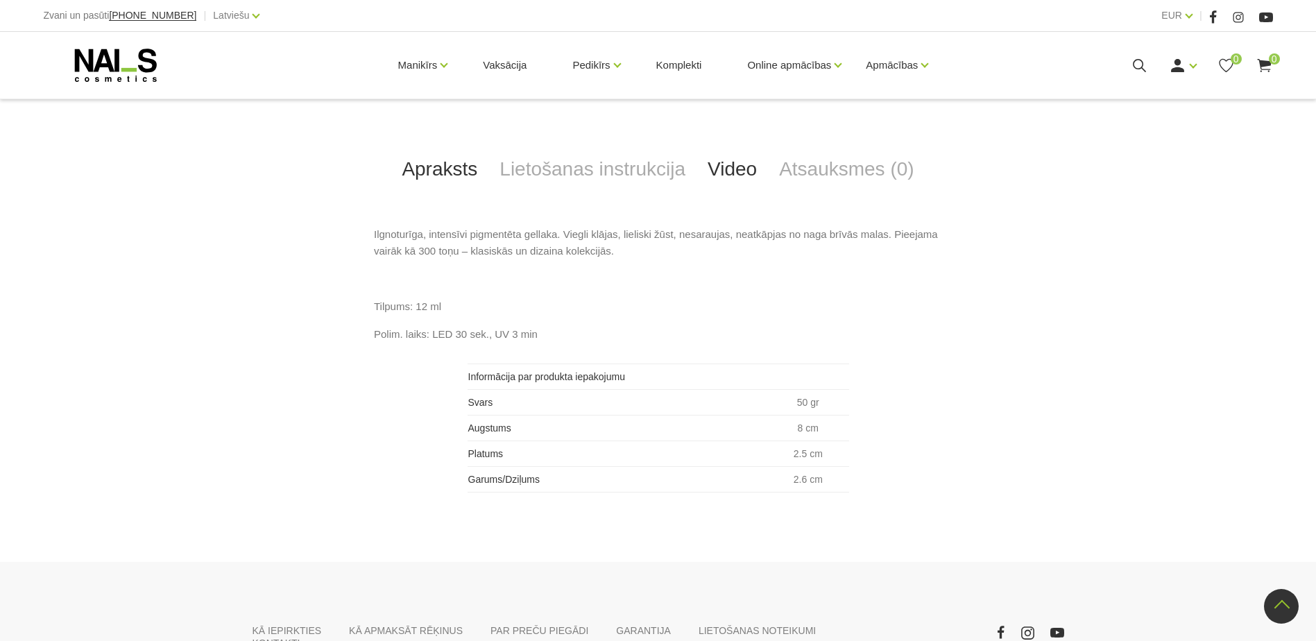
click at [744, 181] on link "Video" at bounding box center [731, 169] width 71 height 46
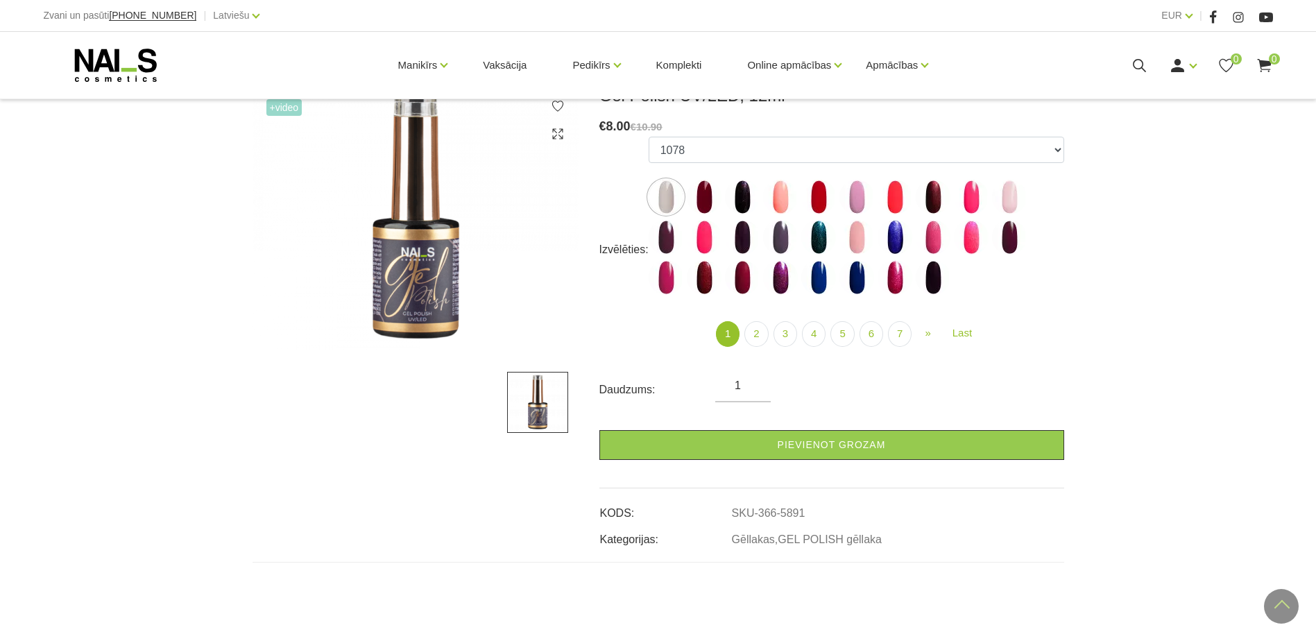
scroll to position [0, 0]
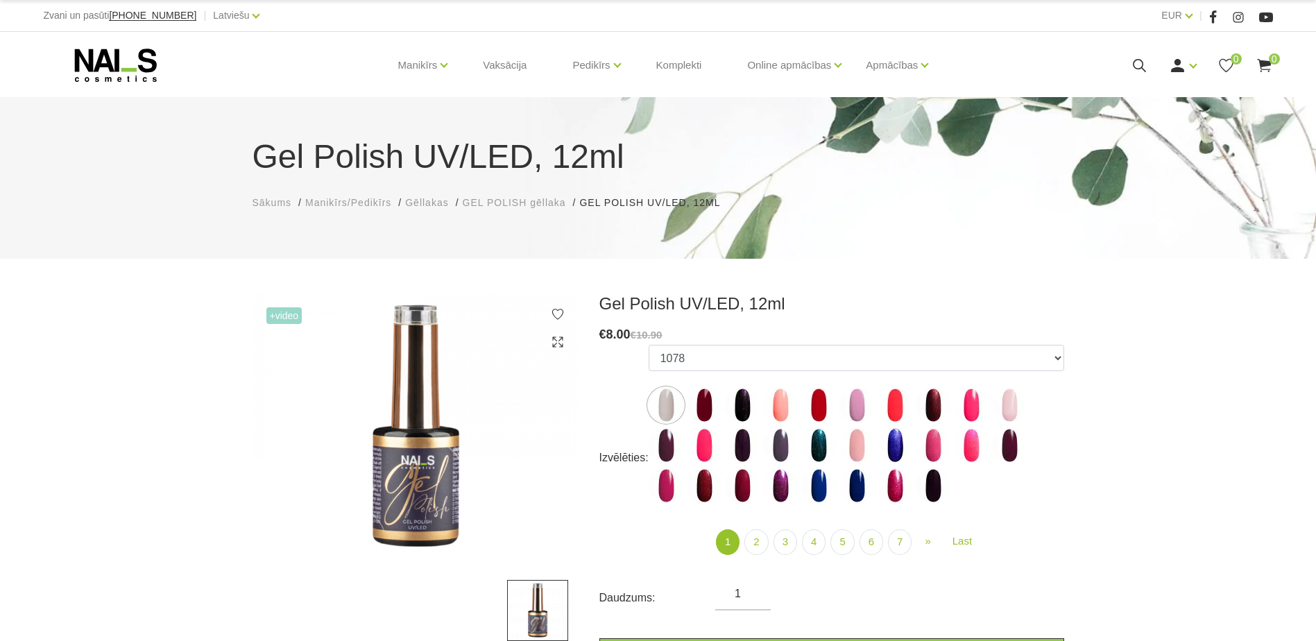
click at [769, 390] on label at bounding box center [780, 405] width 35 height 35
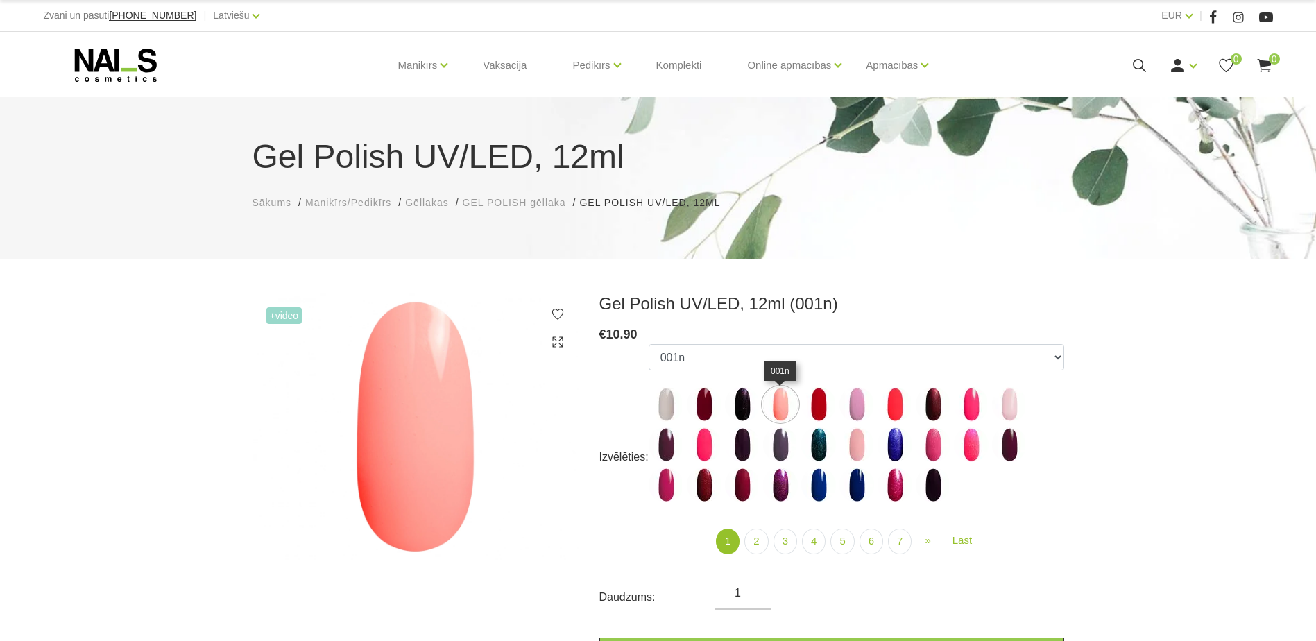
click at [775, 405] on img at bounding box center [780, 404] width 35 height 35
click at [842, 406] on img at bounding box center [856, 404] width 35 height 35
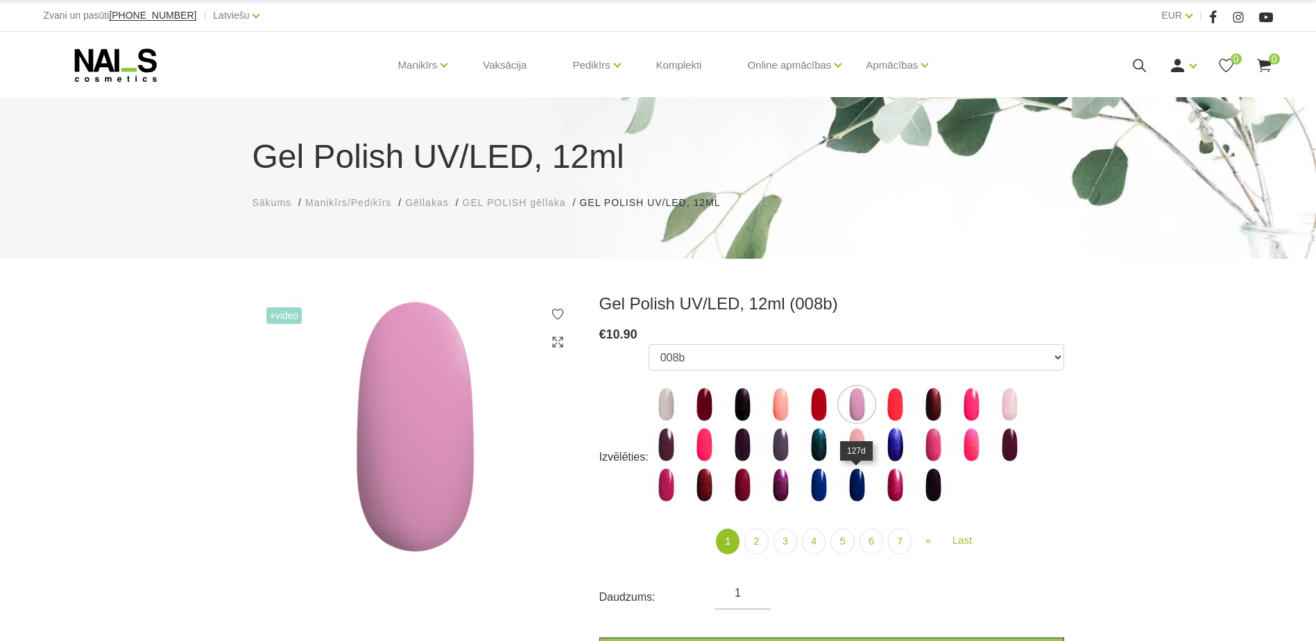
click at [866, 496] on img at bounding box center [856, 484] width 35 height 35
select select "4031"
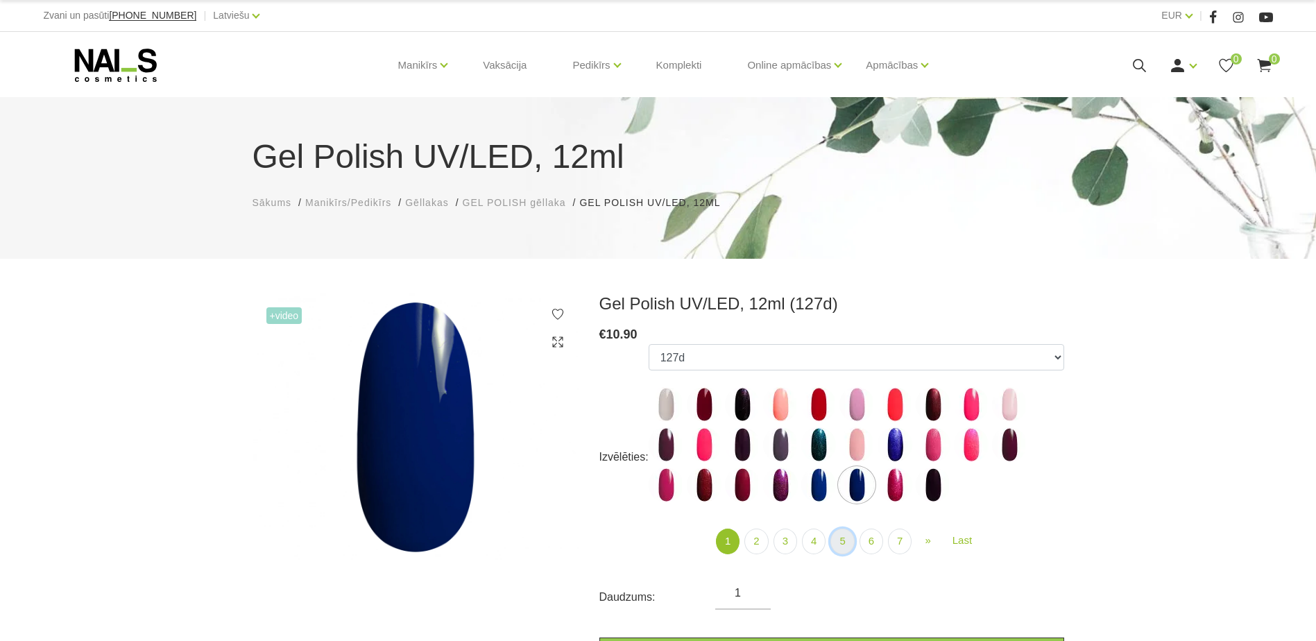
click at [849, 544] on link "5" at bounding box center [842, 542] width 24 height 26
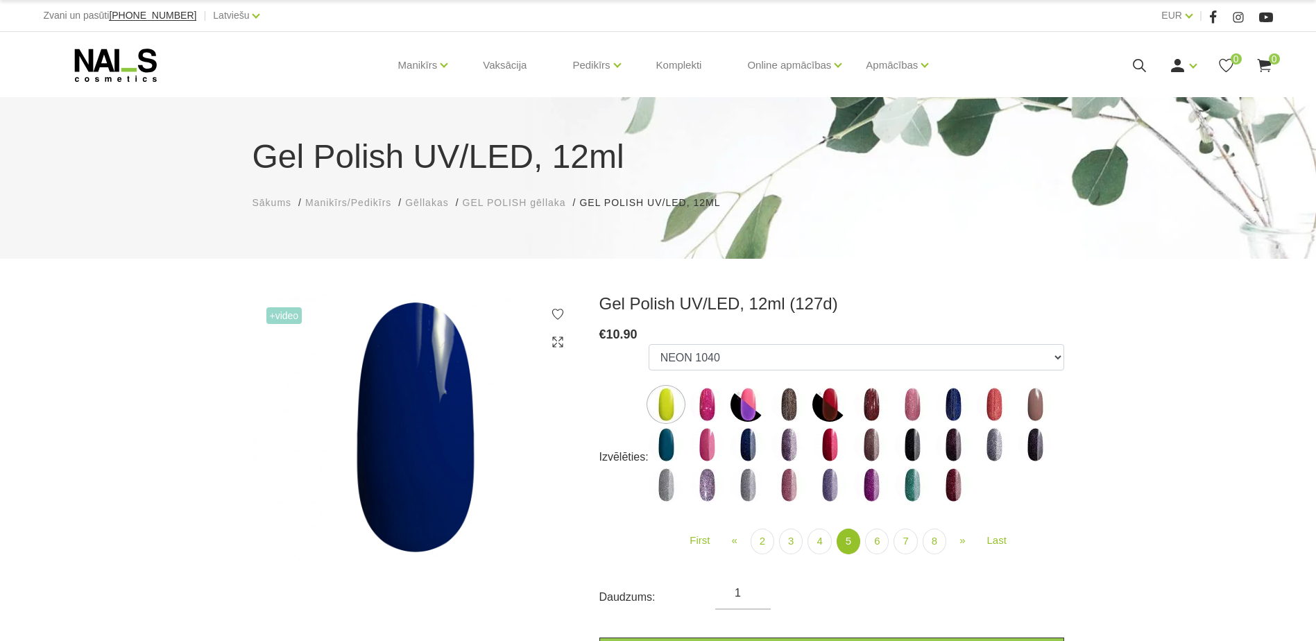
click at [796, 483] on img at bounding box center [788, 484] width 35 height 35
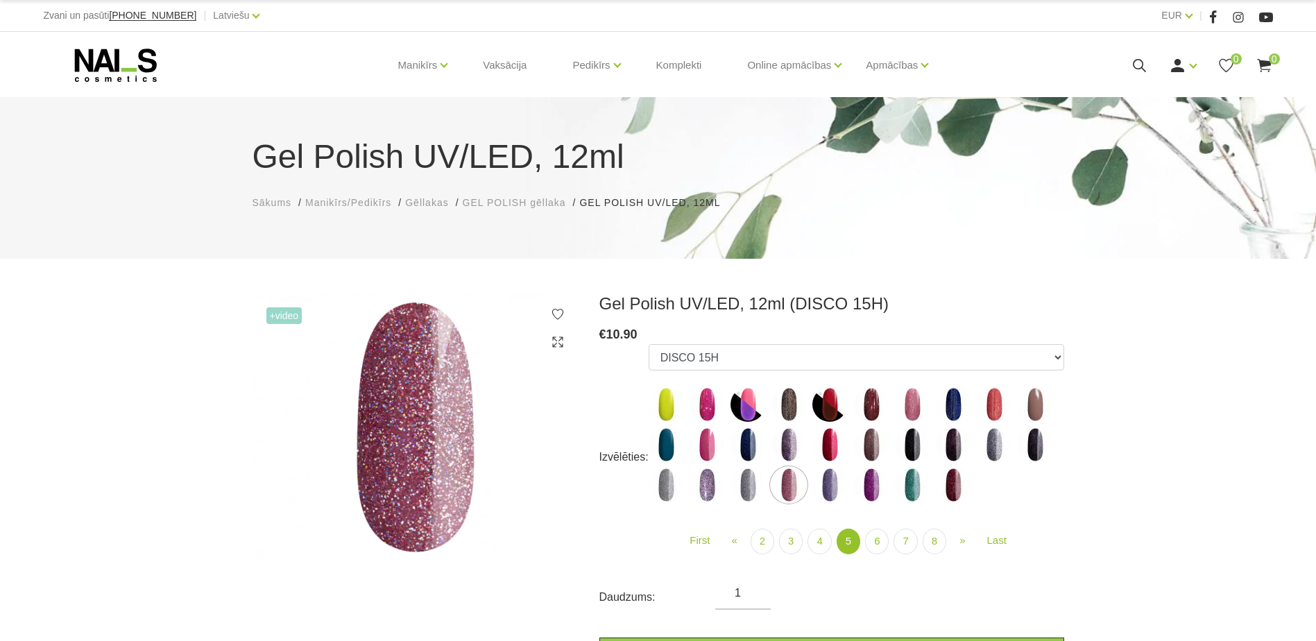
click at [764, 420] on label at bounding box center [747, 404] width 35 height 35
click at [749, 407] on img at bounding box center [747, 404] width 35 height 35
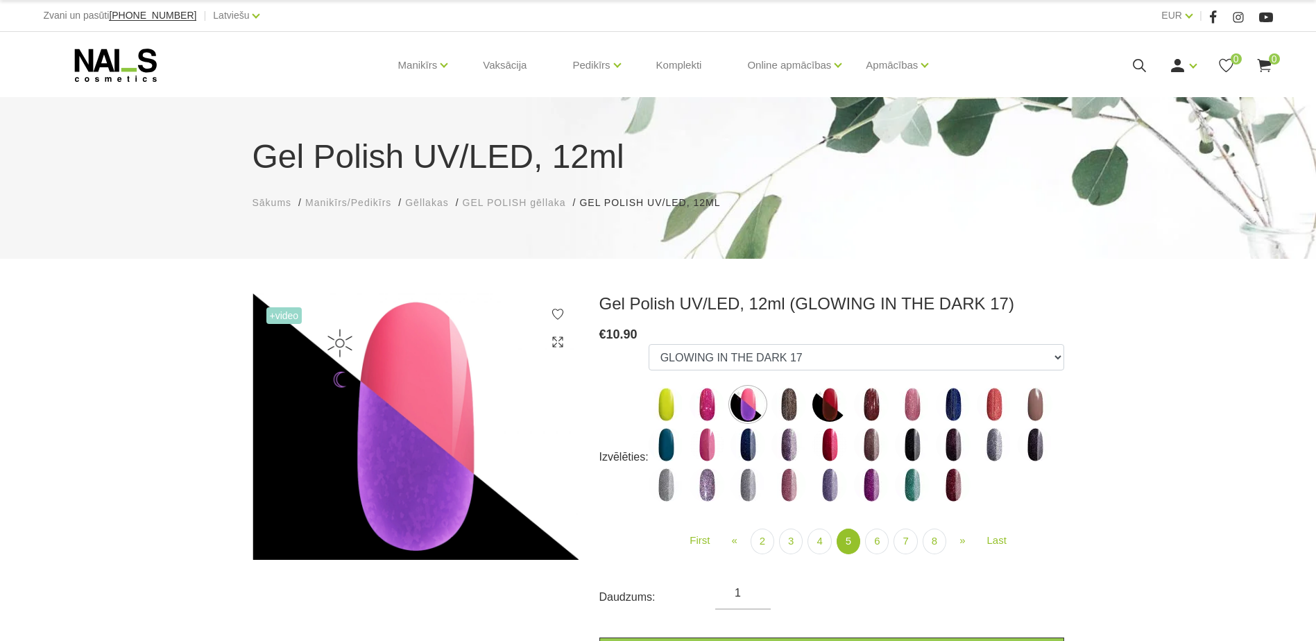
click at [712, 408] on img at bounding box center [706, 404] width 35 height 35
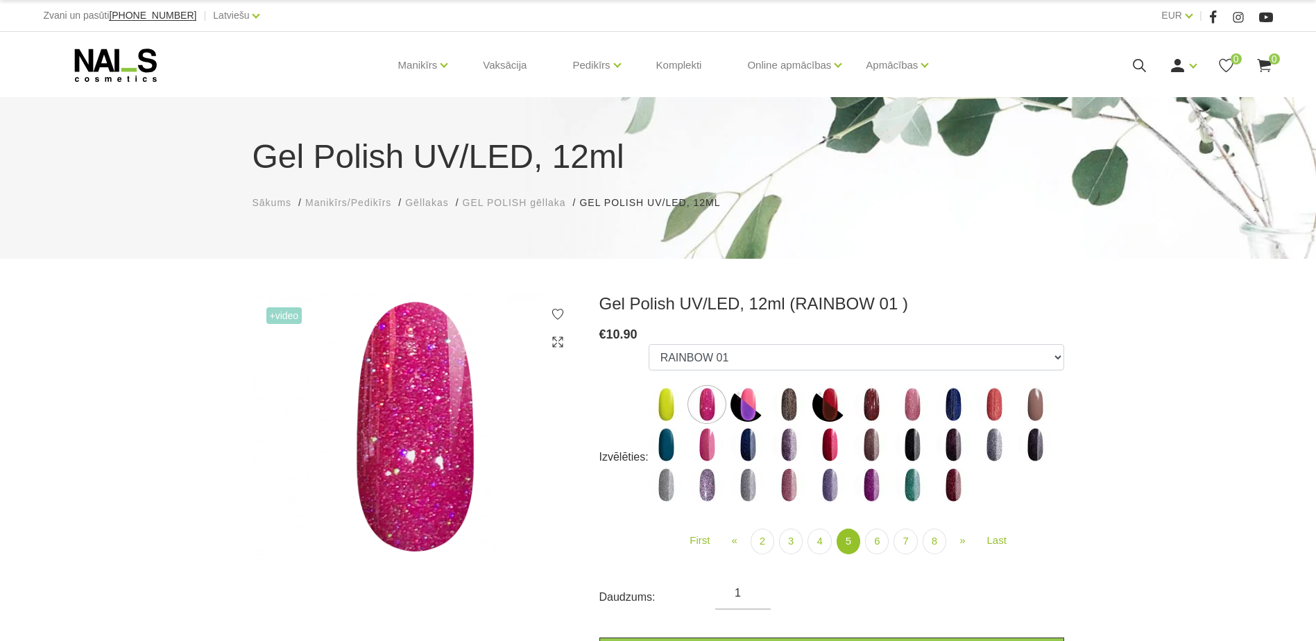
click at [825, 405] on img at bounding box center [829, 404] width 35 height 35
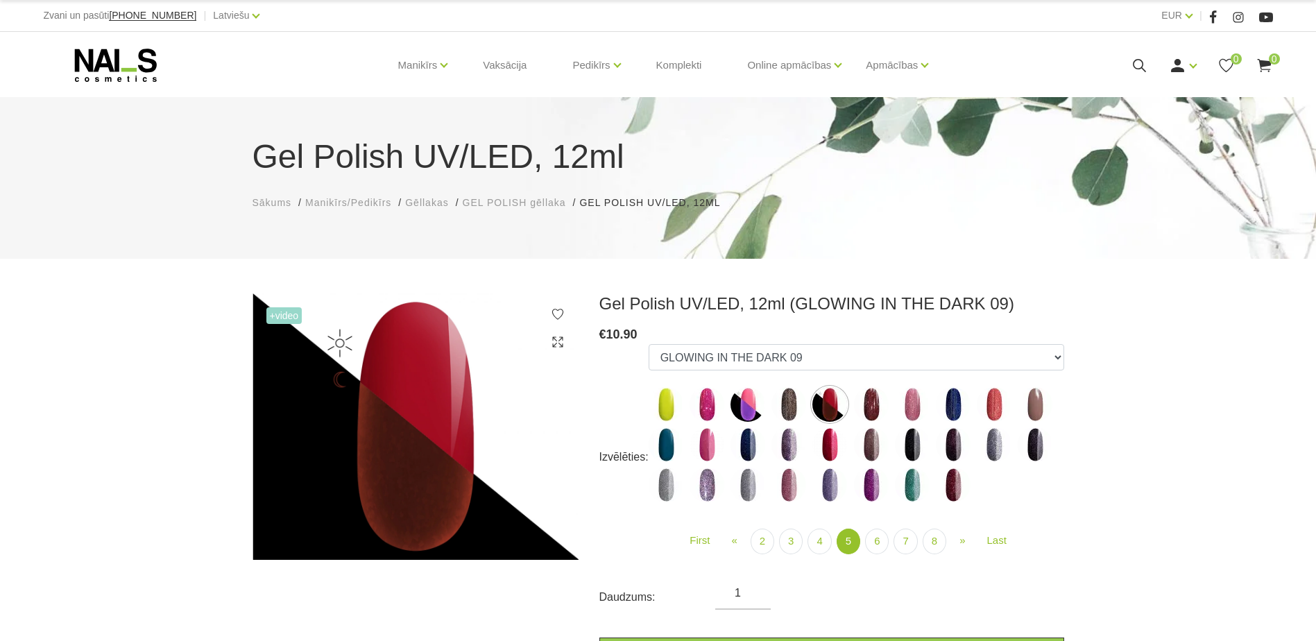
click at [902, 418] on img at bounding box center [912, 404] width 35 height 35
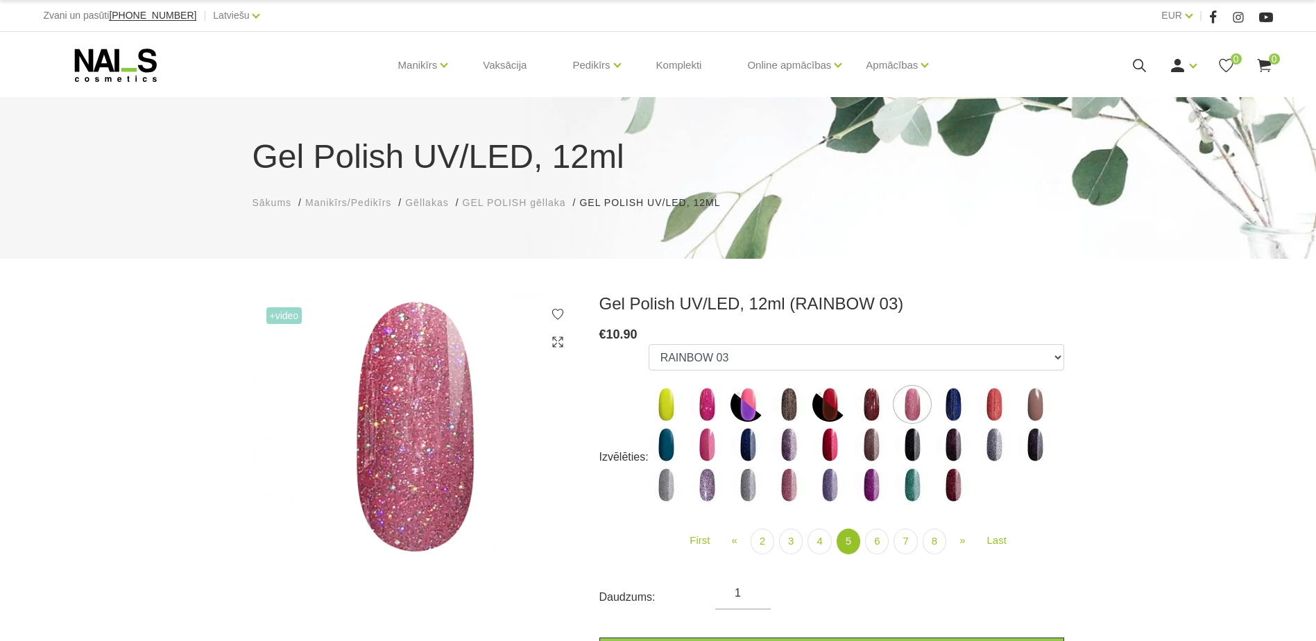
click at [757, 481] on img at bounding box center [747, 484] width 35 height 35
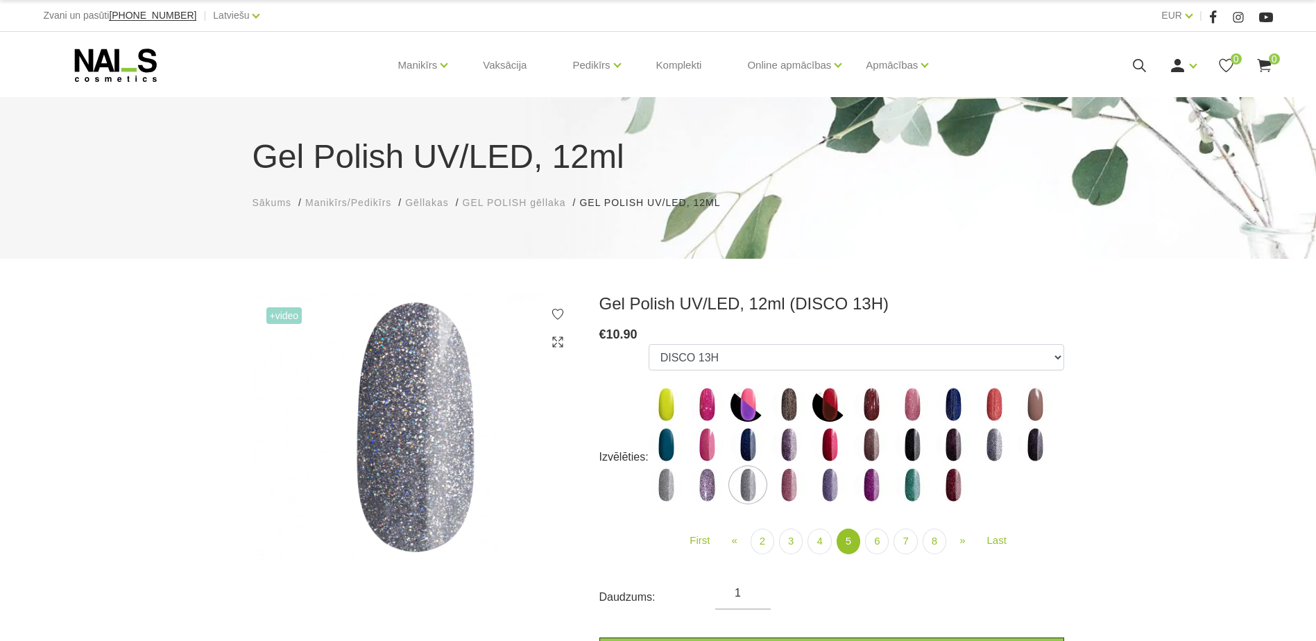
click at [722, 492] on label at bounding box center [706, 484] width 35 height 35
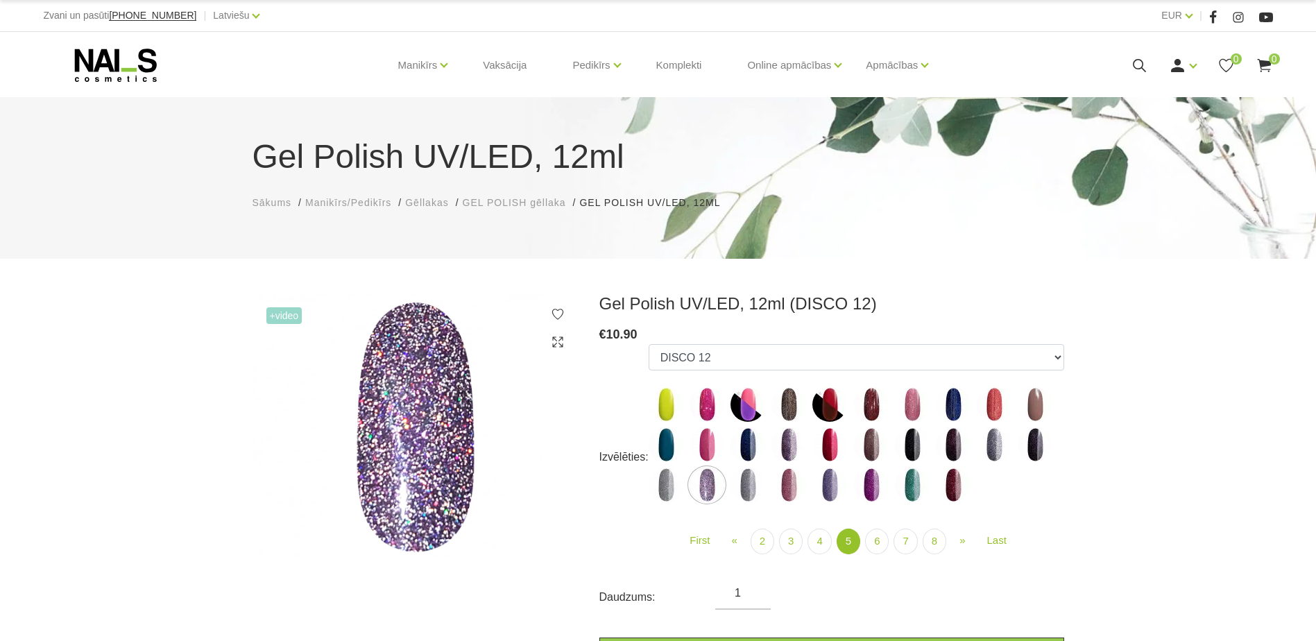
click at [864, 482] on img at bounding box center [871, 484] width 35 height 35
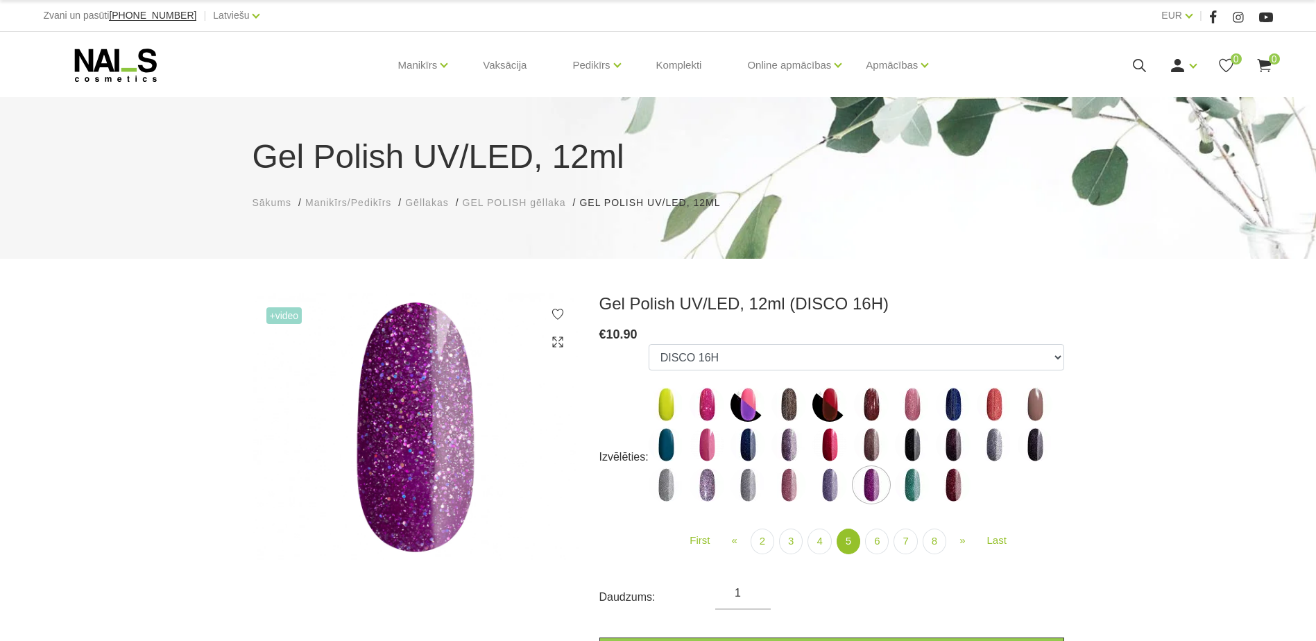
click at [916, 482] on img at bounding box center [912, 484] width 35 height 35
select select "5142"
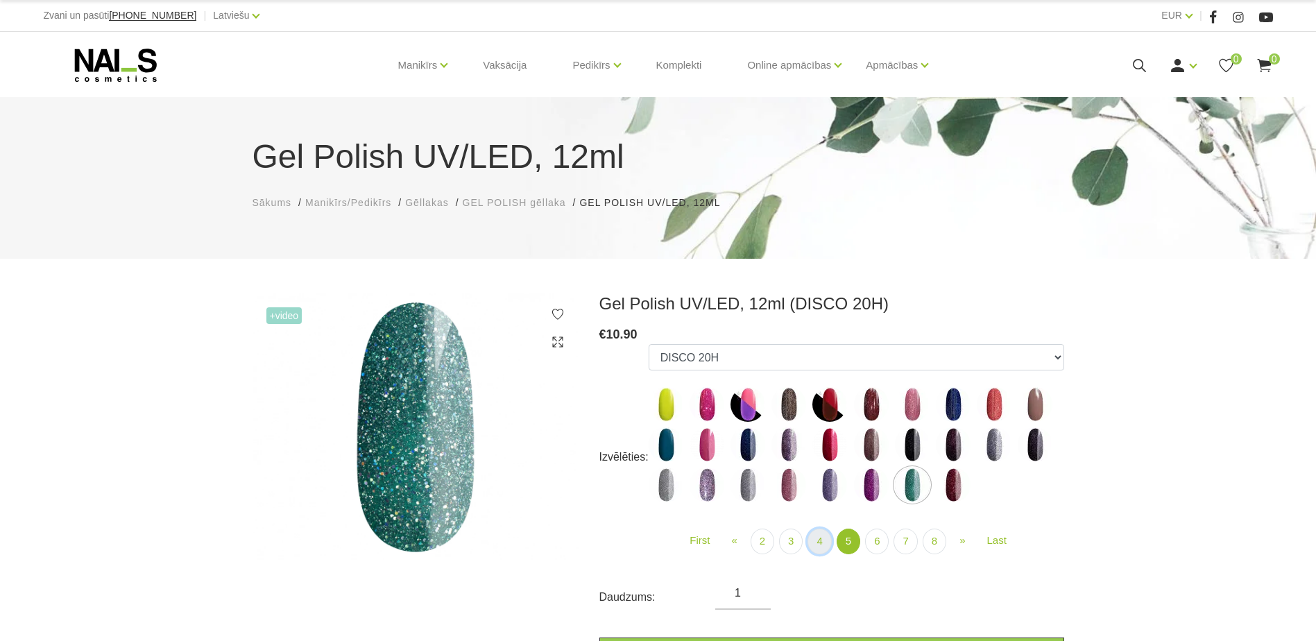
click at [827, 537] on link "4" at bounding box center [819, 542] width 24 height 26
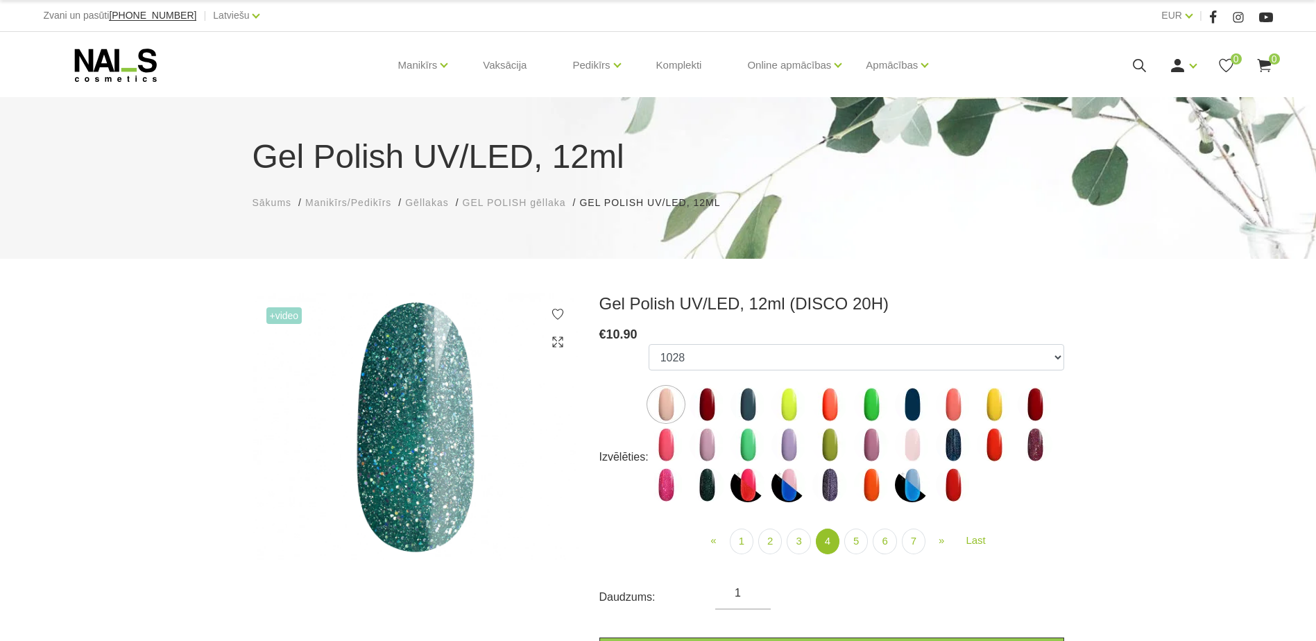
click at [793, 493] on img at bounding box center [788, 484] width 35 height 35
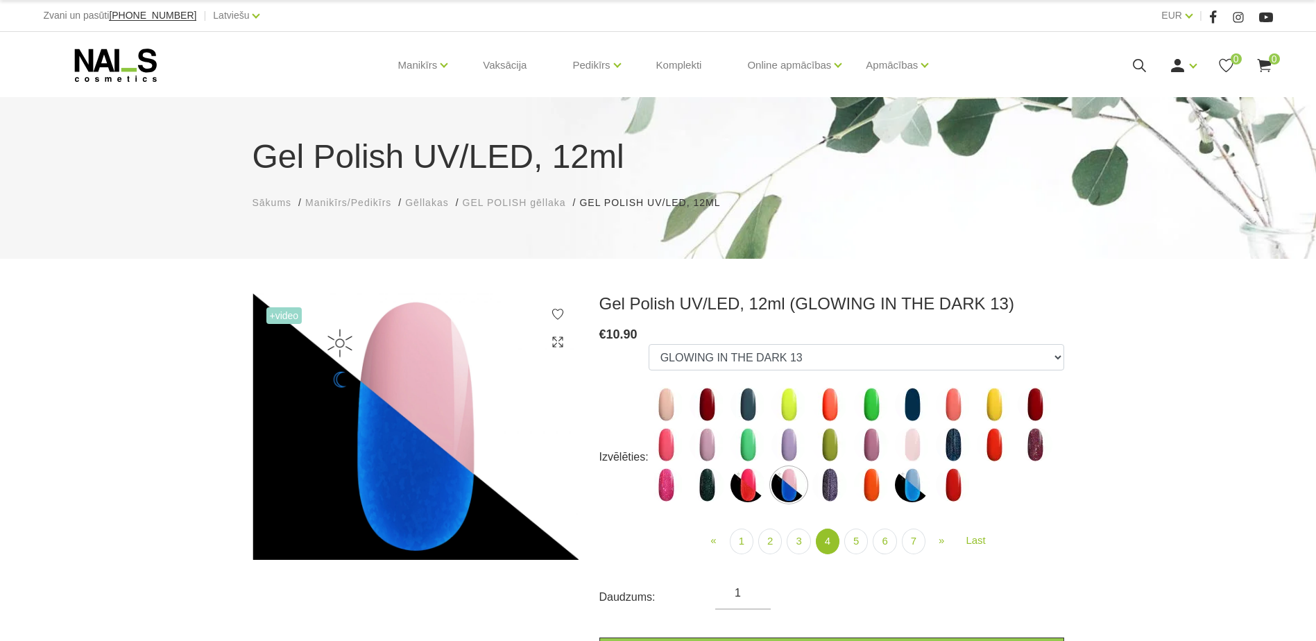
click at [731, 485] on img at bounding box center [747, 484] width 35 height 35
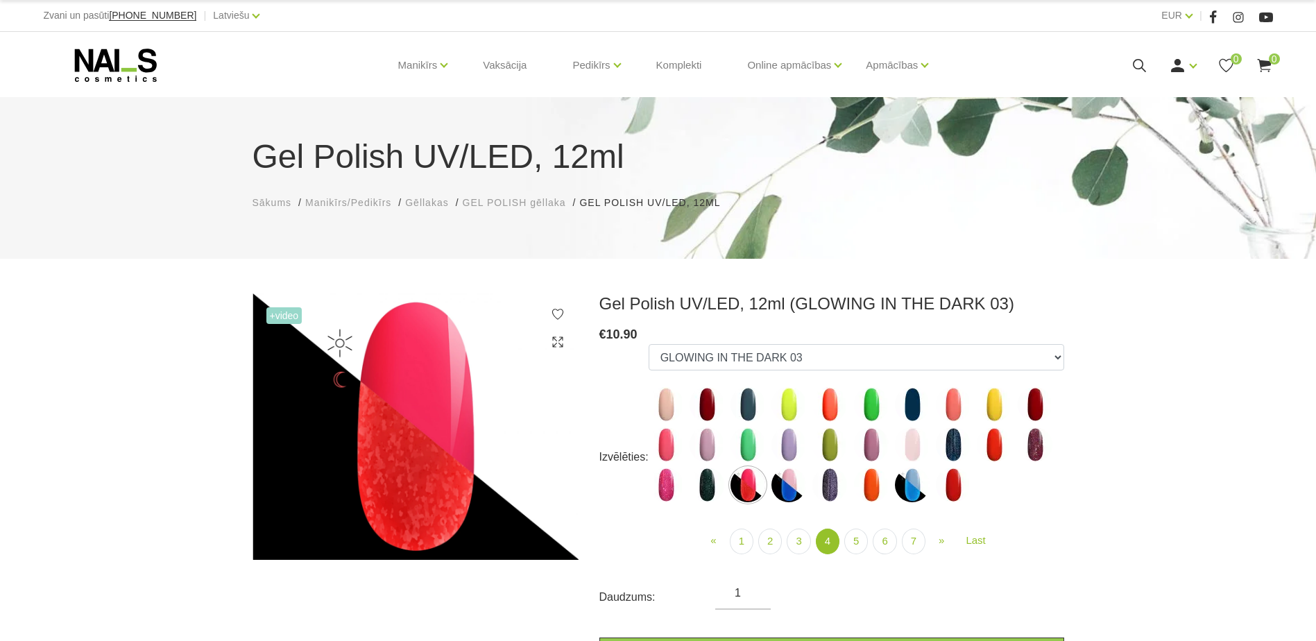
click at [906, 488] on img at bounding box center [912, 484] width 35 height 35
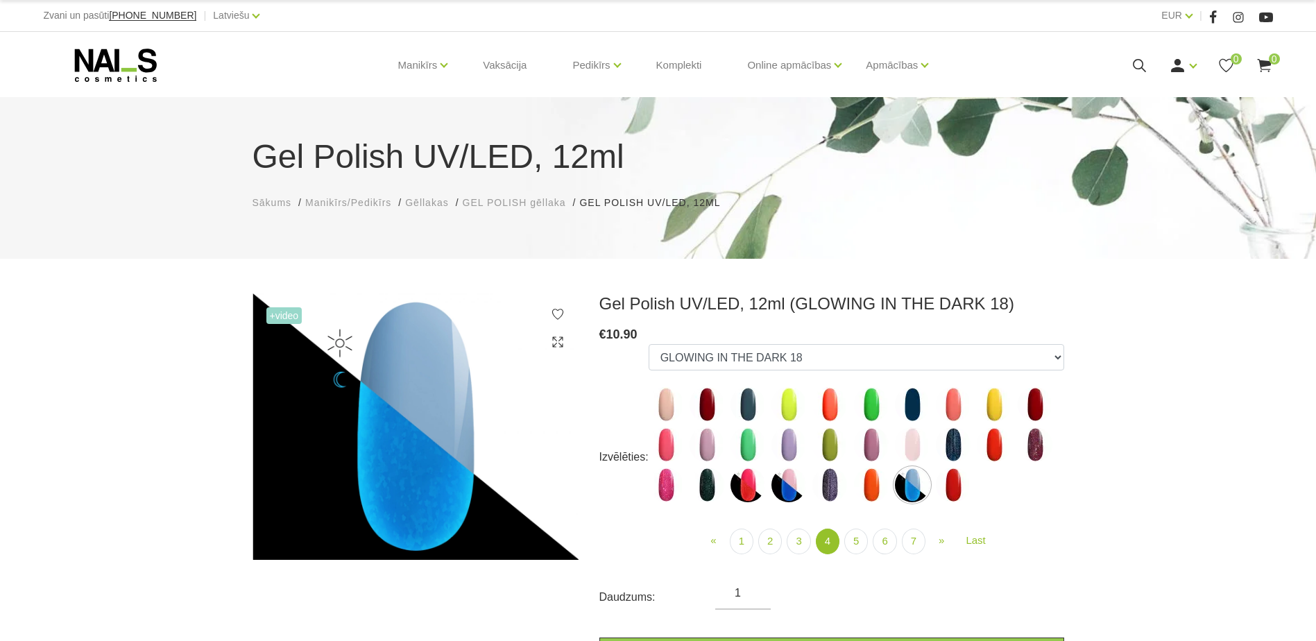
click at [798, 491] on img at bounding box center [788, 484] width 35 height 35
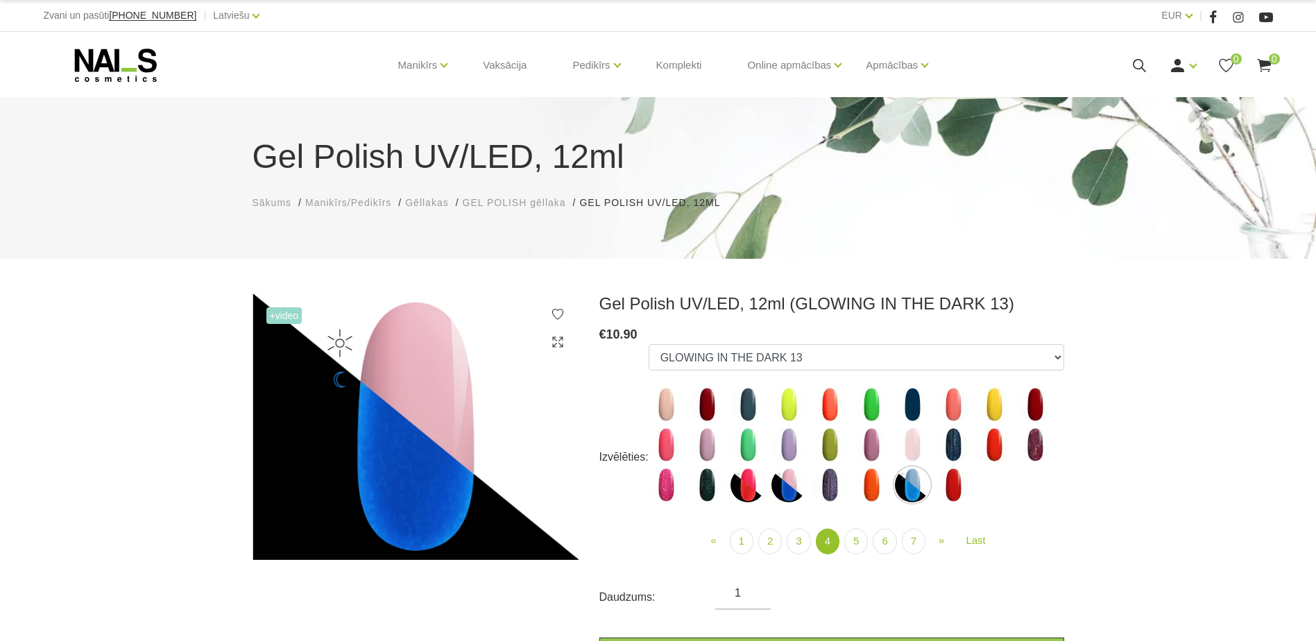
click at [749, 488] on img at bounding box center [747, 484] width 35 height 35
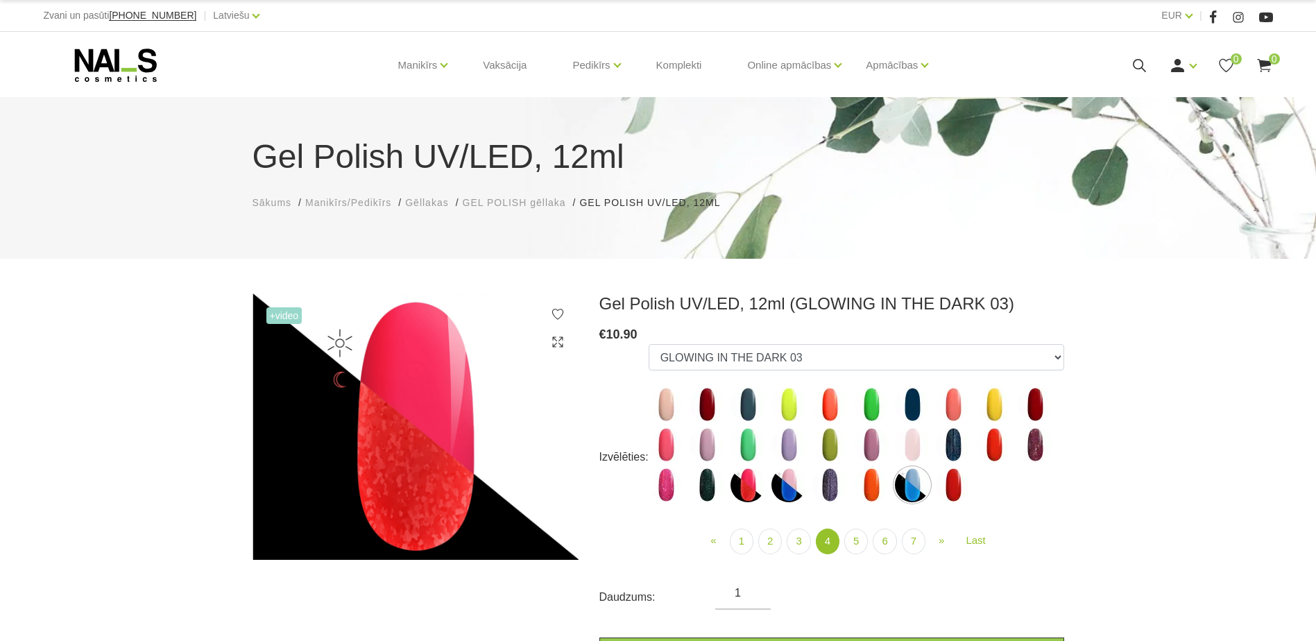
click at [785, 479] on img at bounding box center [788, 484] width 35 height 35
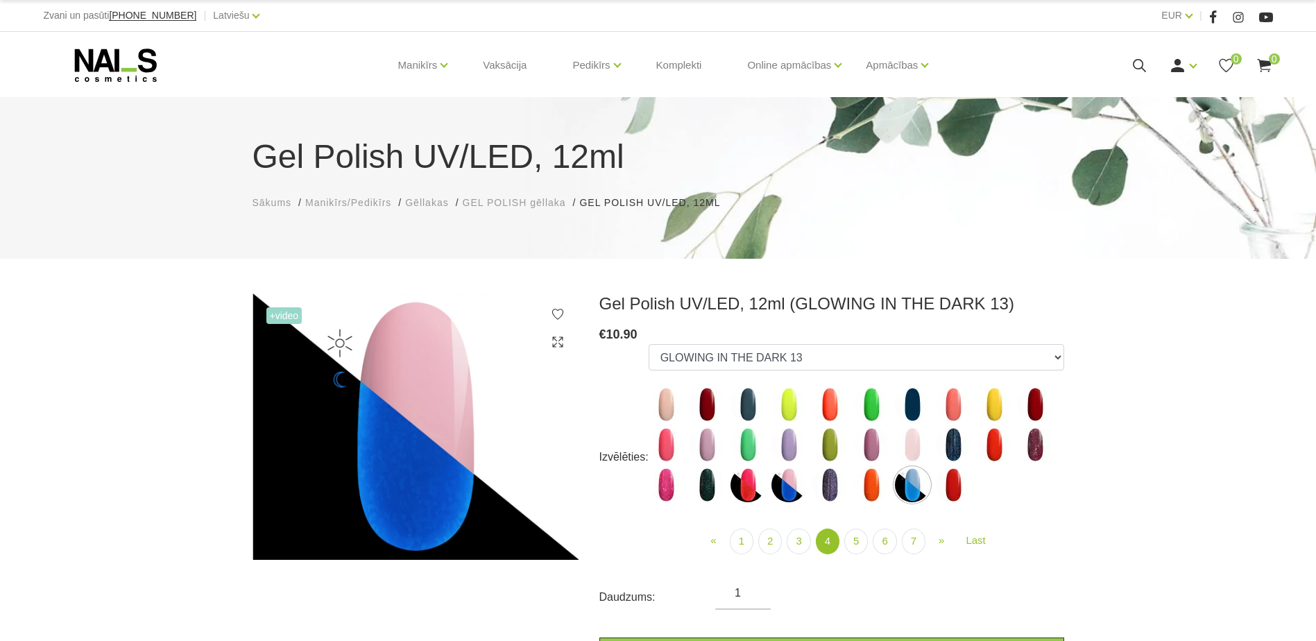
click at [743, 486] on img at bounding box center [747, 484] width 35 height 35
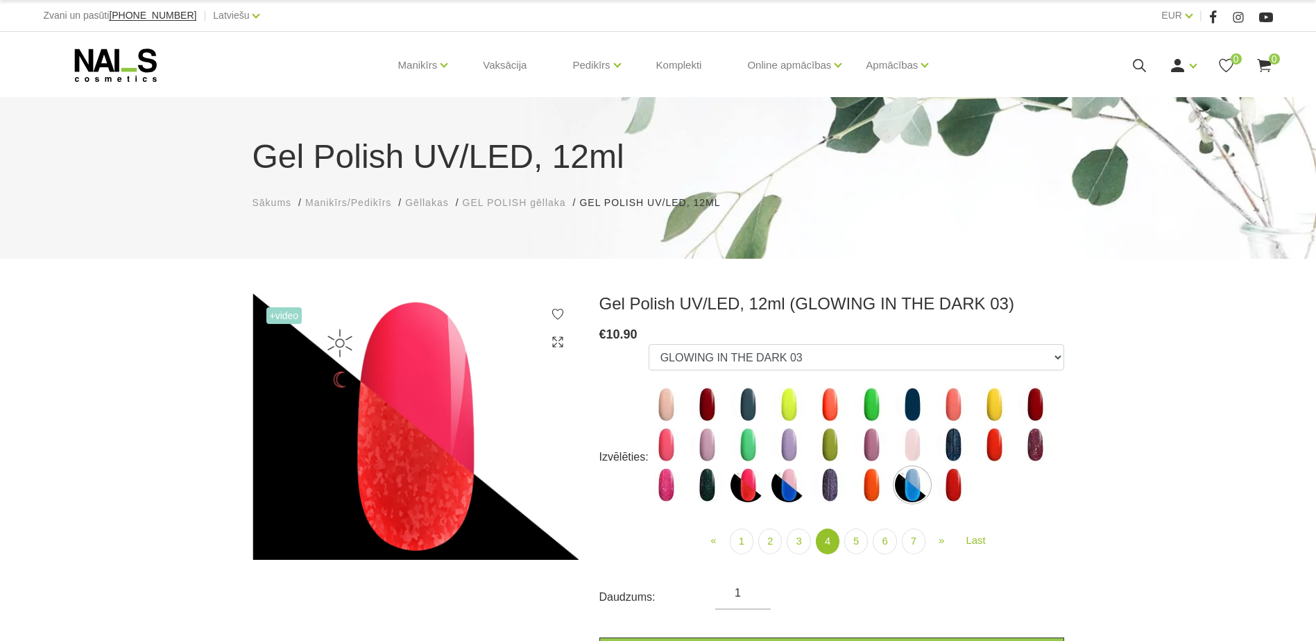
click at [658, 445] on img at bounding box center [666, 444] width 35 height 35
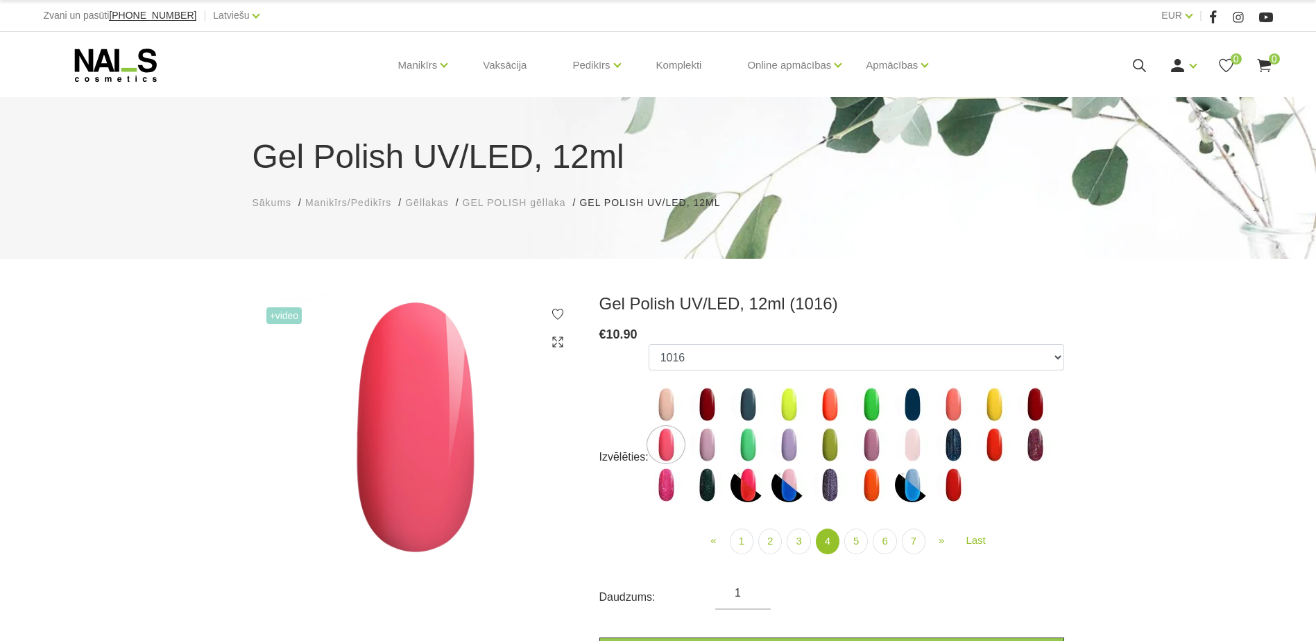
click at [667, 482] on img at bounding box center [666, 484] width 35 height 35
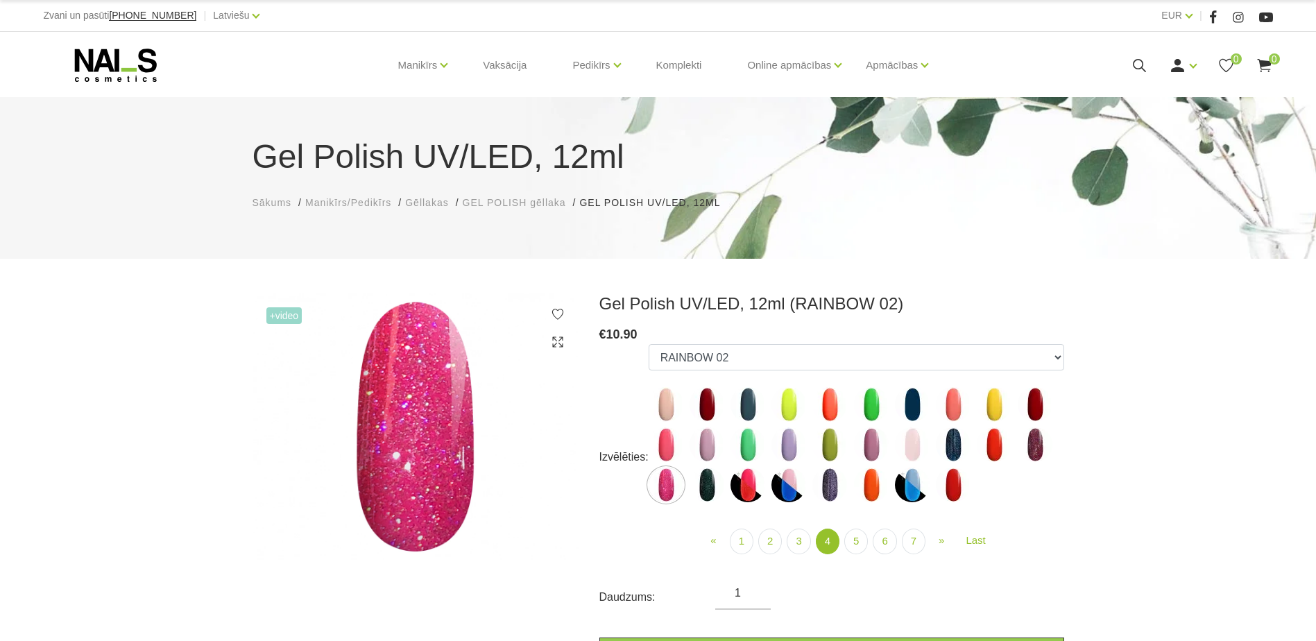
click at [680, 407] on img at bounding box center [666, 404] width 35 height 35
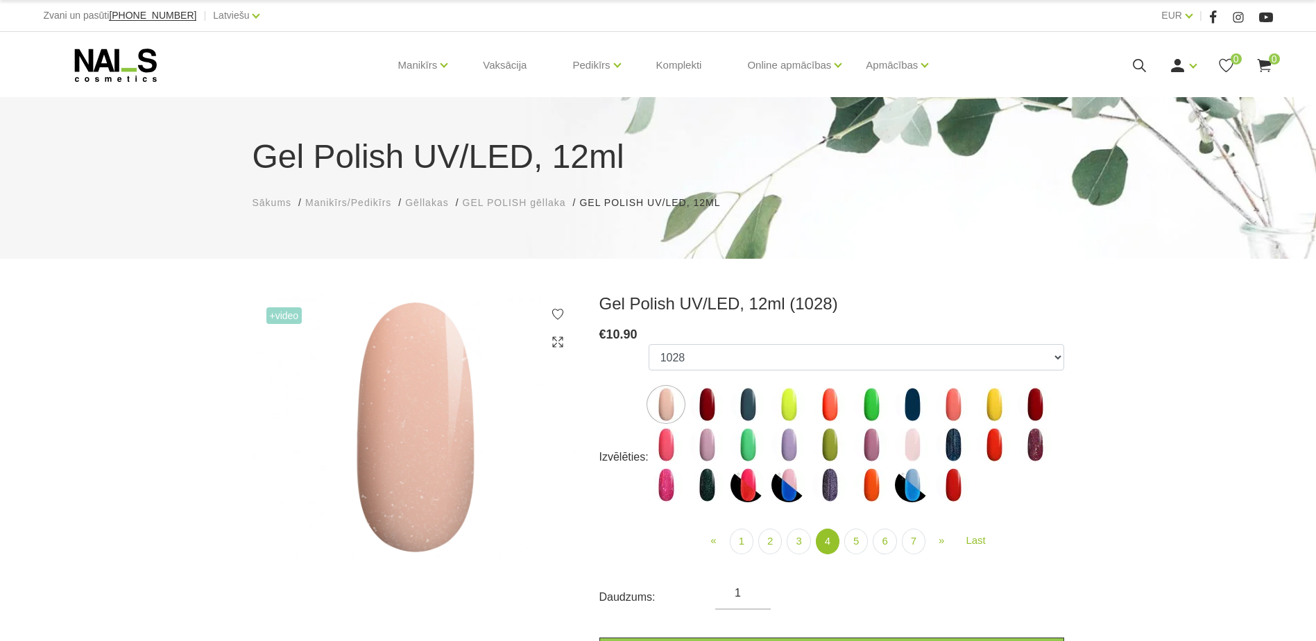
click at [903, 447] on img at bounding box center [912, 444] width 35 height 35
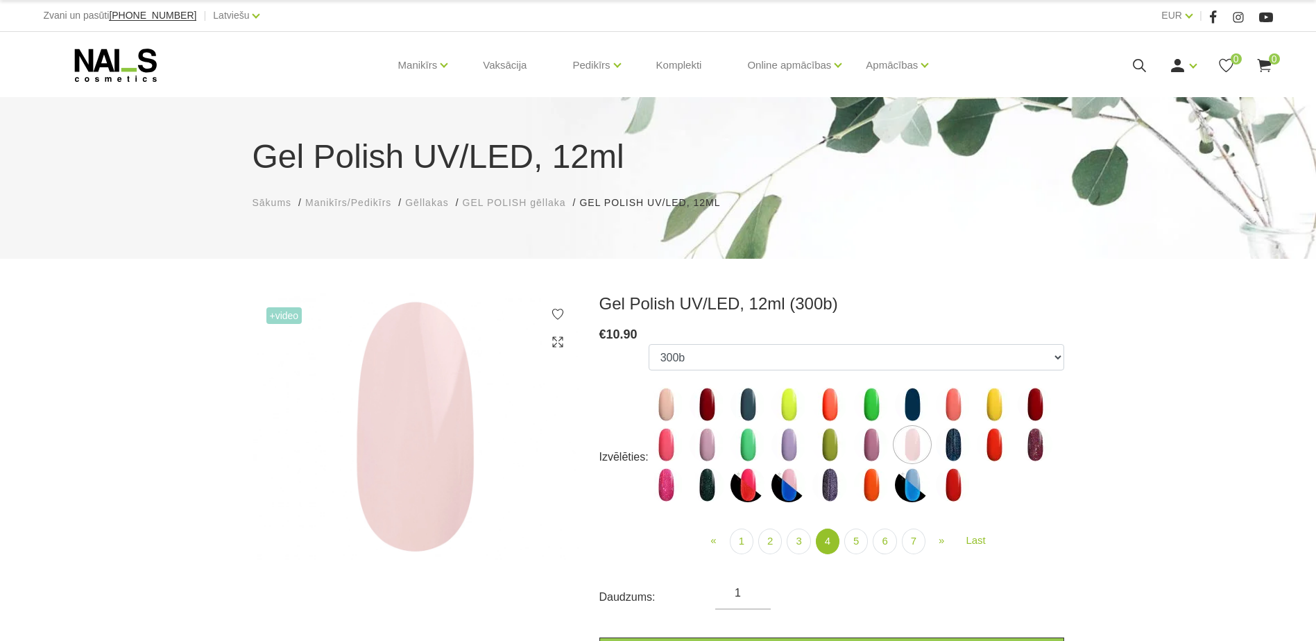
click at [871, 449] on img at bounding box center [871, 444] width 35 height 35
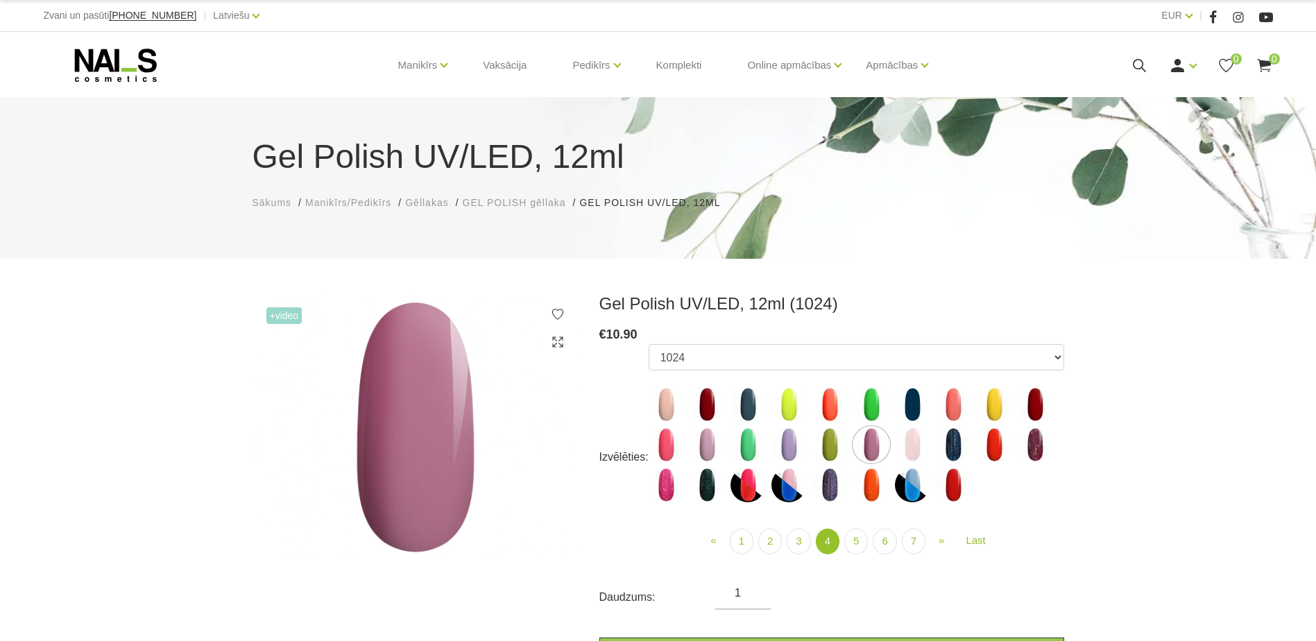
click at [835, 446] on img at bounding box center [829, 444] width 35 height 35
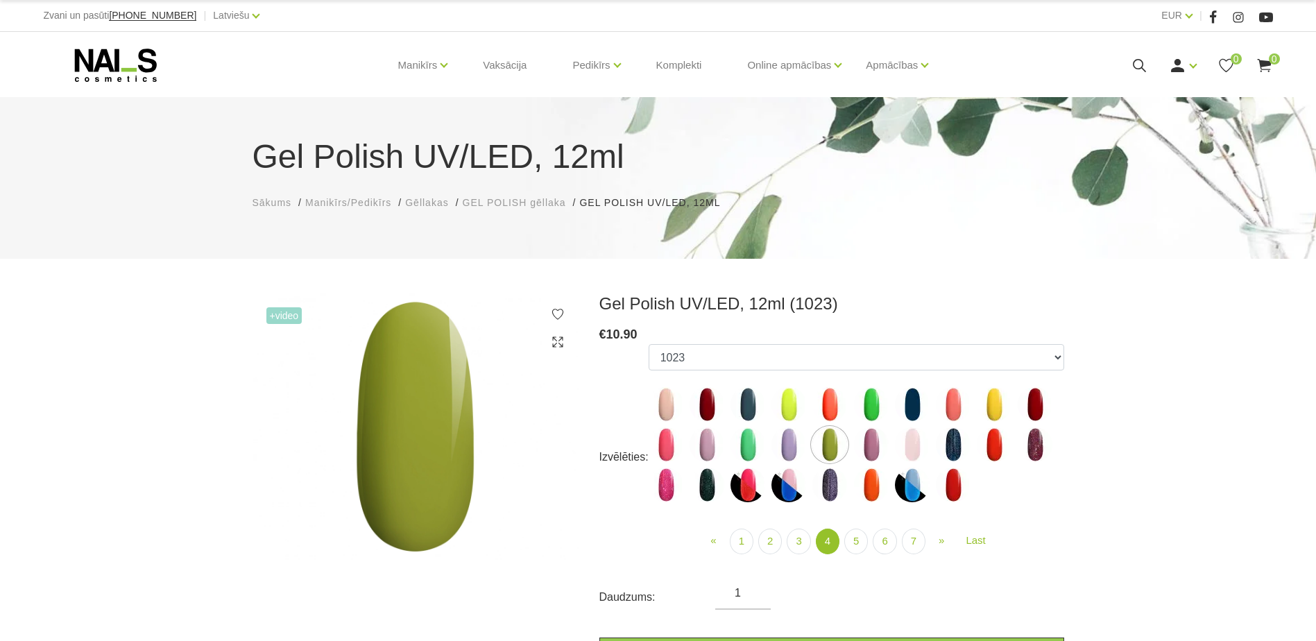
click at [790, 413] on img at bounding box center [788, 404] width 35 height 35
click at [781, 445] on img at bounding box center [788, 444] width 35 height 35
select select "4203"
